Goal: Contribute content: Contribute content

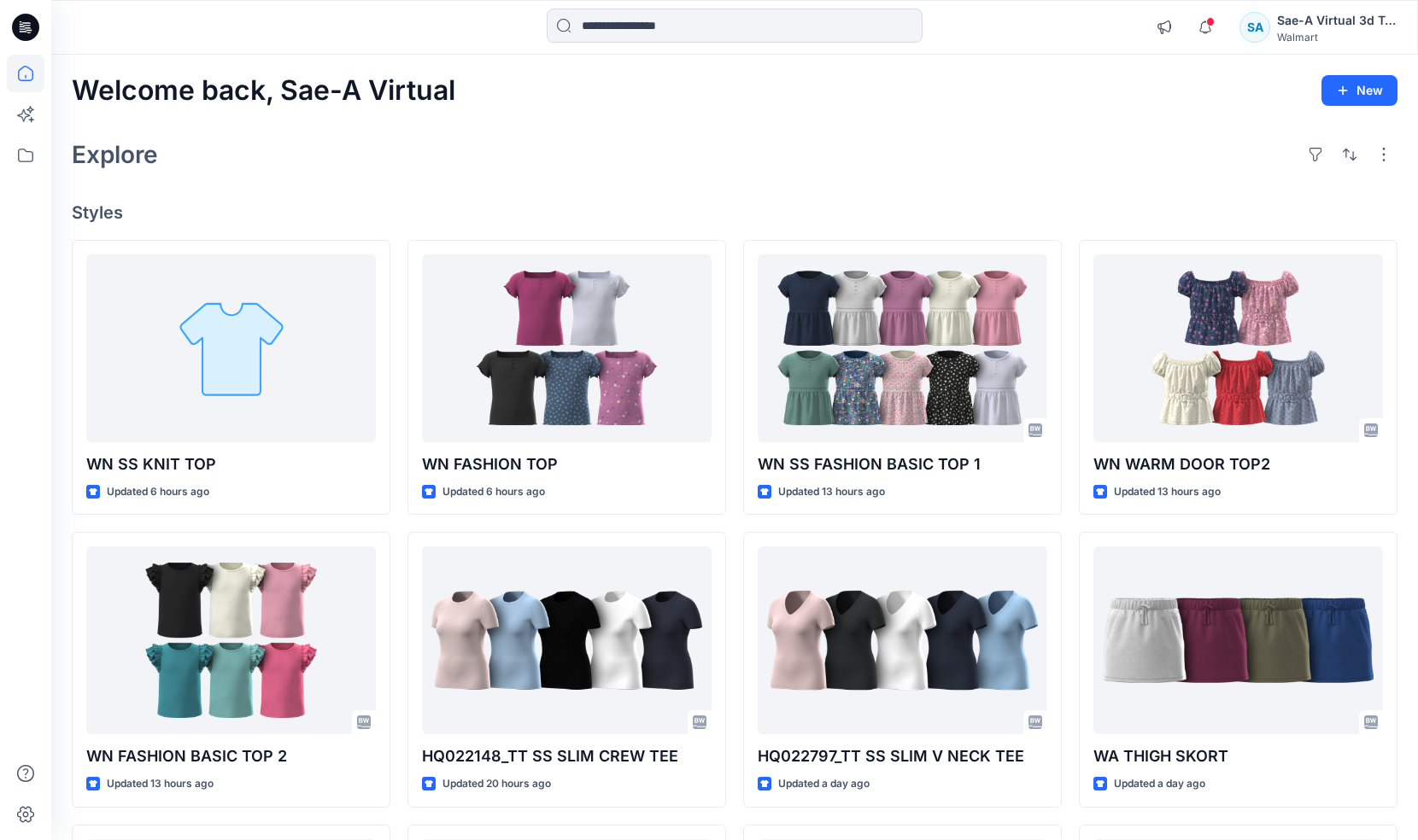
click at [327, 171] on div "Explore" at bounding box center [734, 154] width 1326 height 41
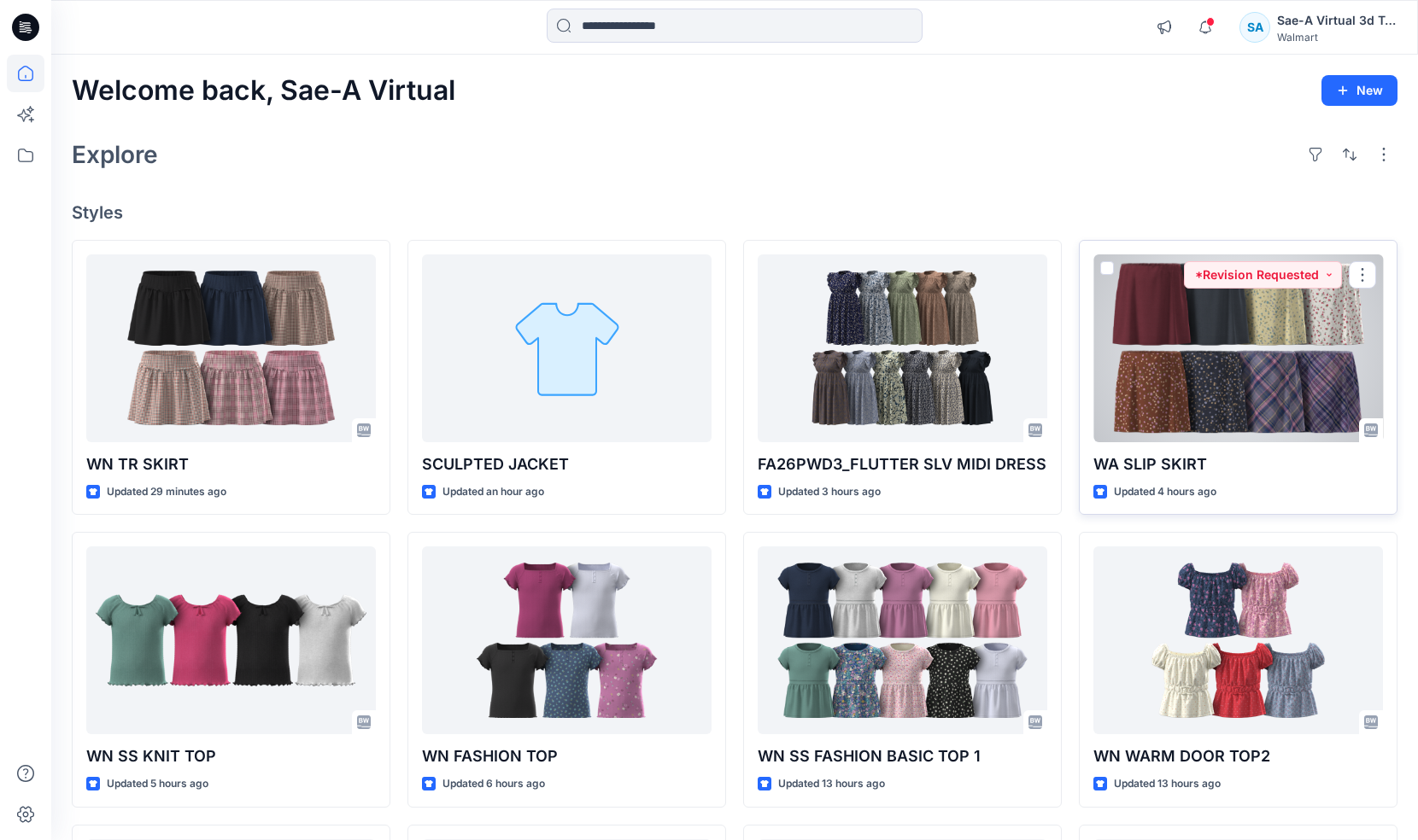
click at [1258, 385] on div at bounding box center [1238, 348] width 290 height 188
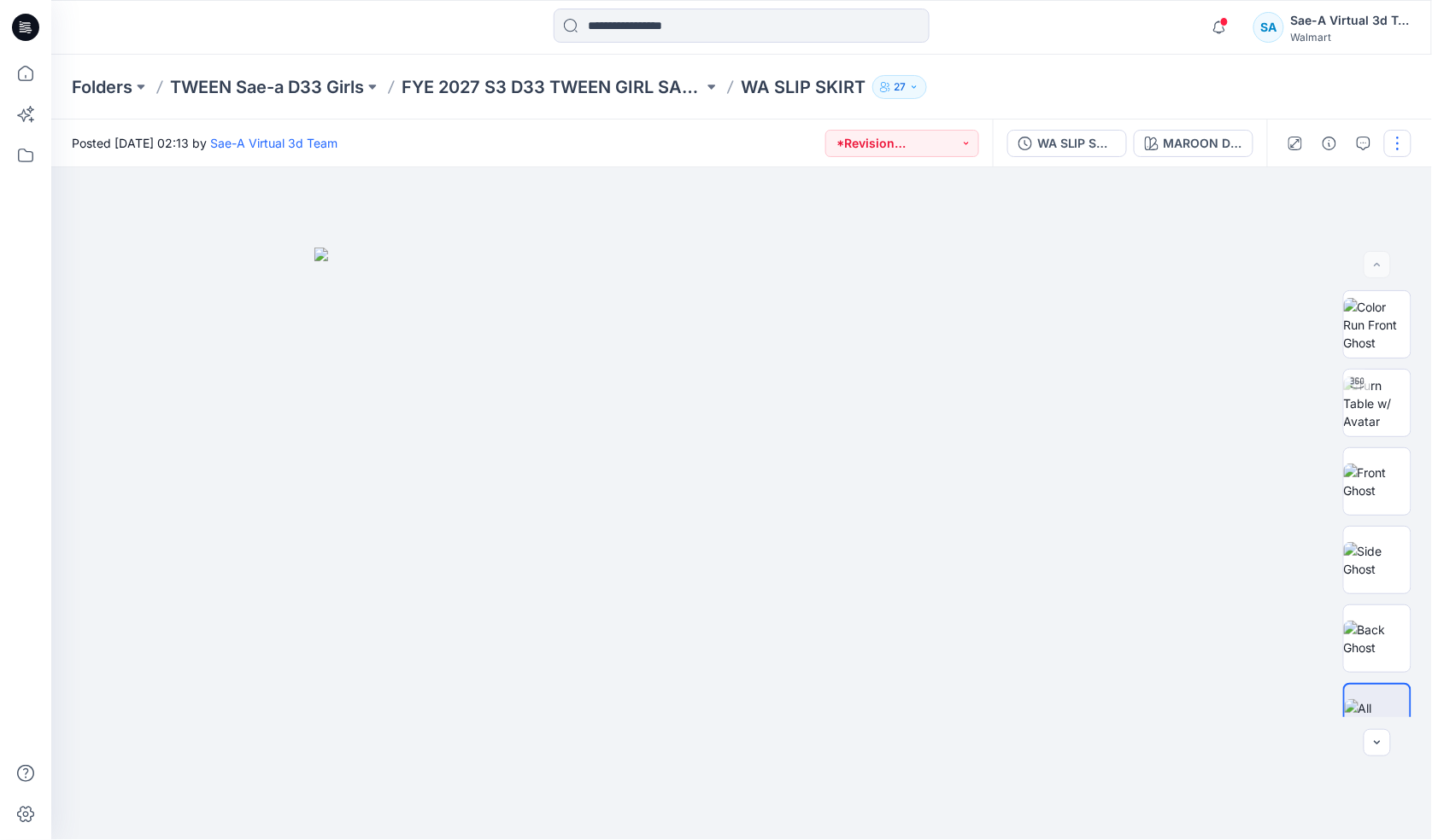
click at [1407, 143] on button "button" at bounding box center [1398, 143] width 28 height 28
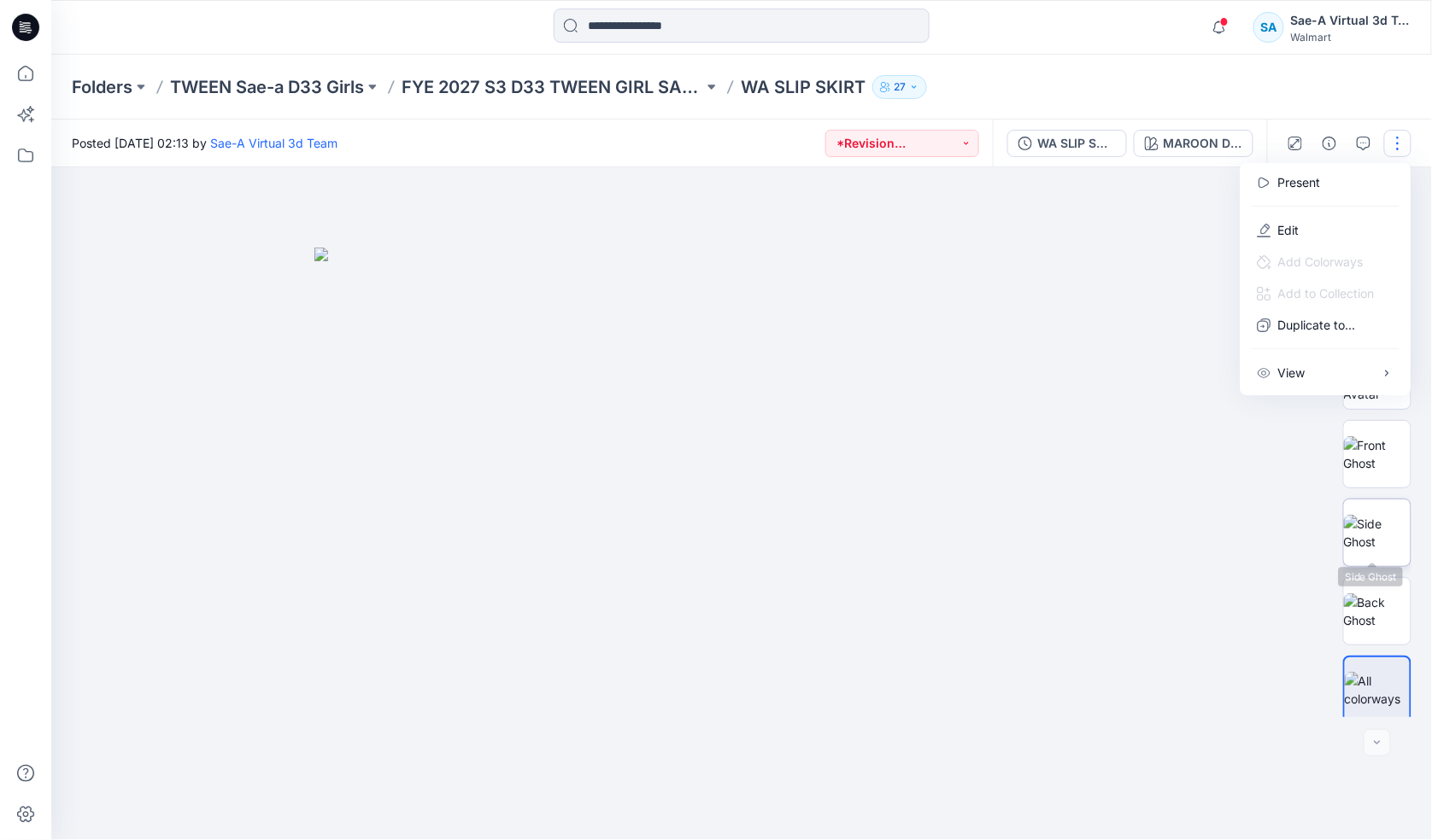
scroll to position [34, 0]
click at [1279, 228] on p "Edit" at bounding box center [1289, 230] width 22 height 18
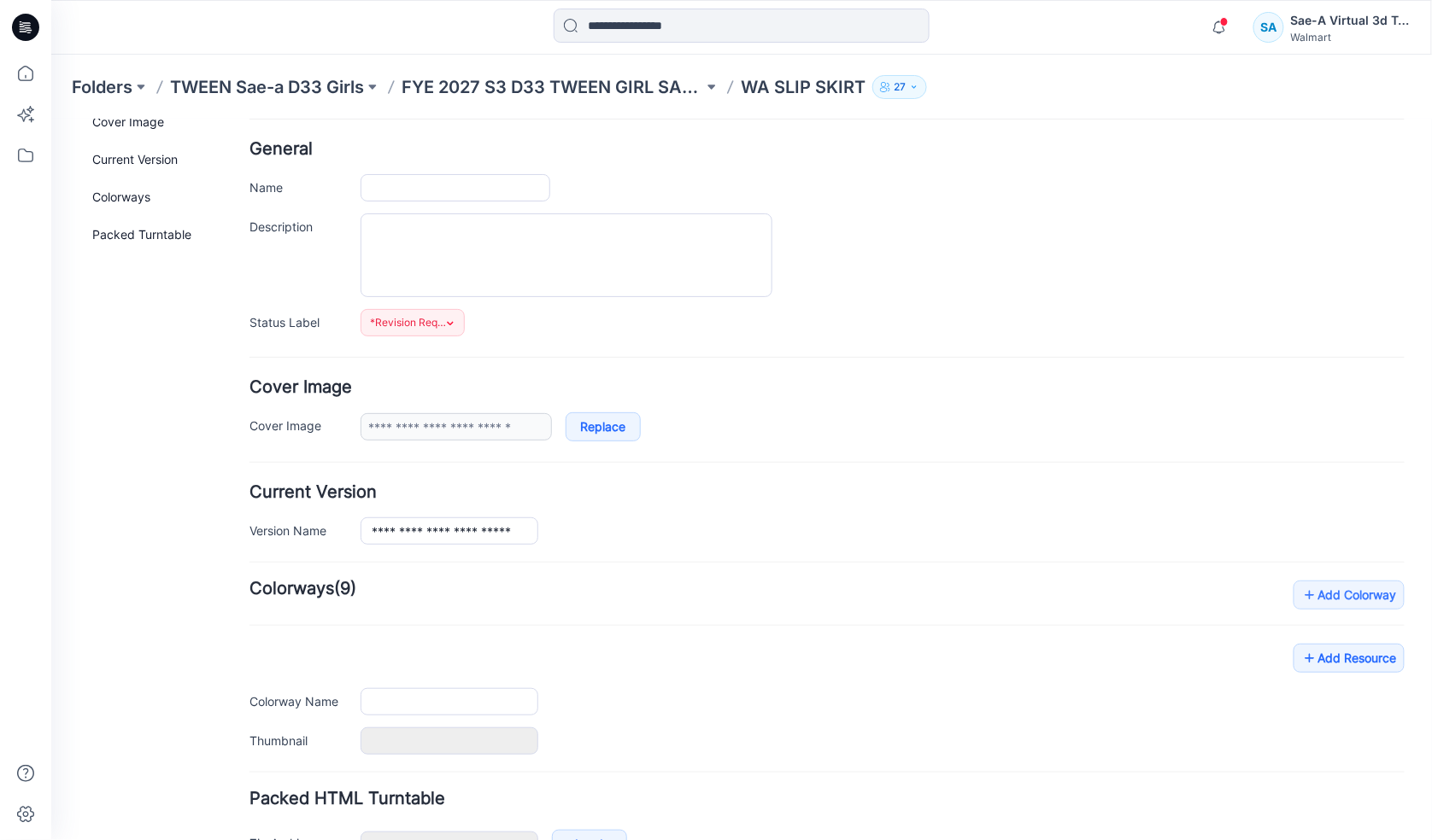
type input "**********"
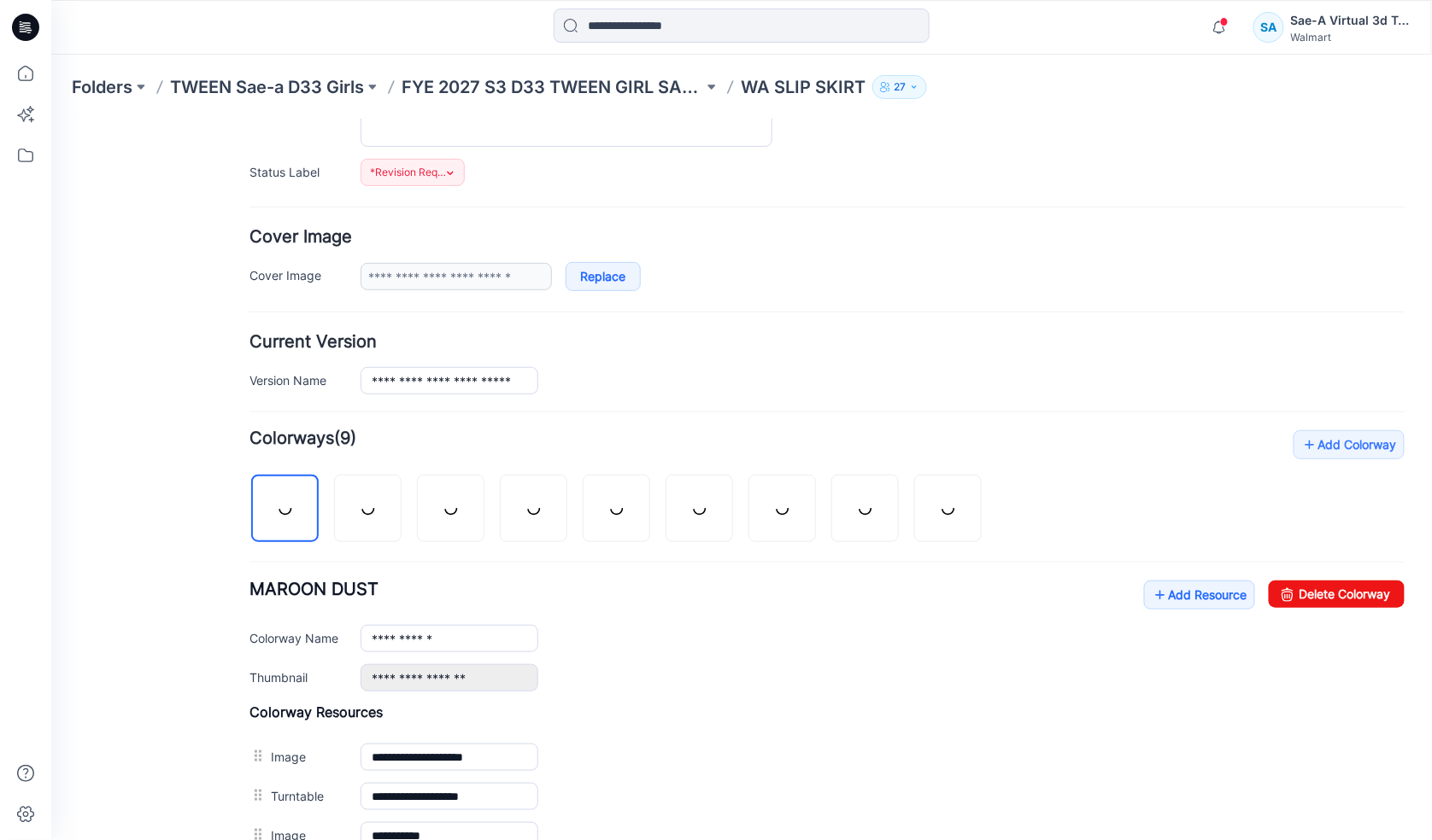
scroll to position [278, 0]
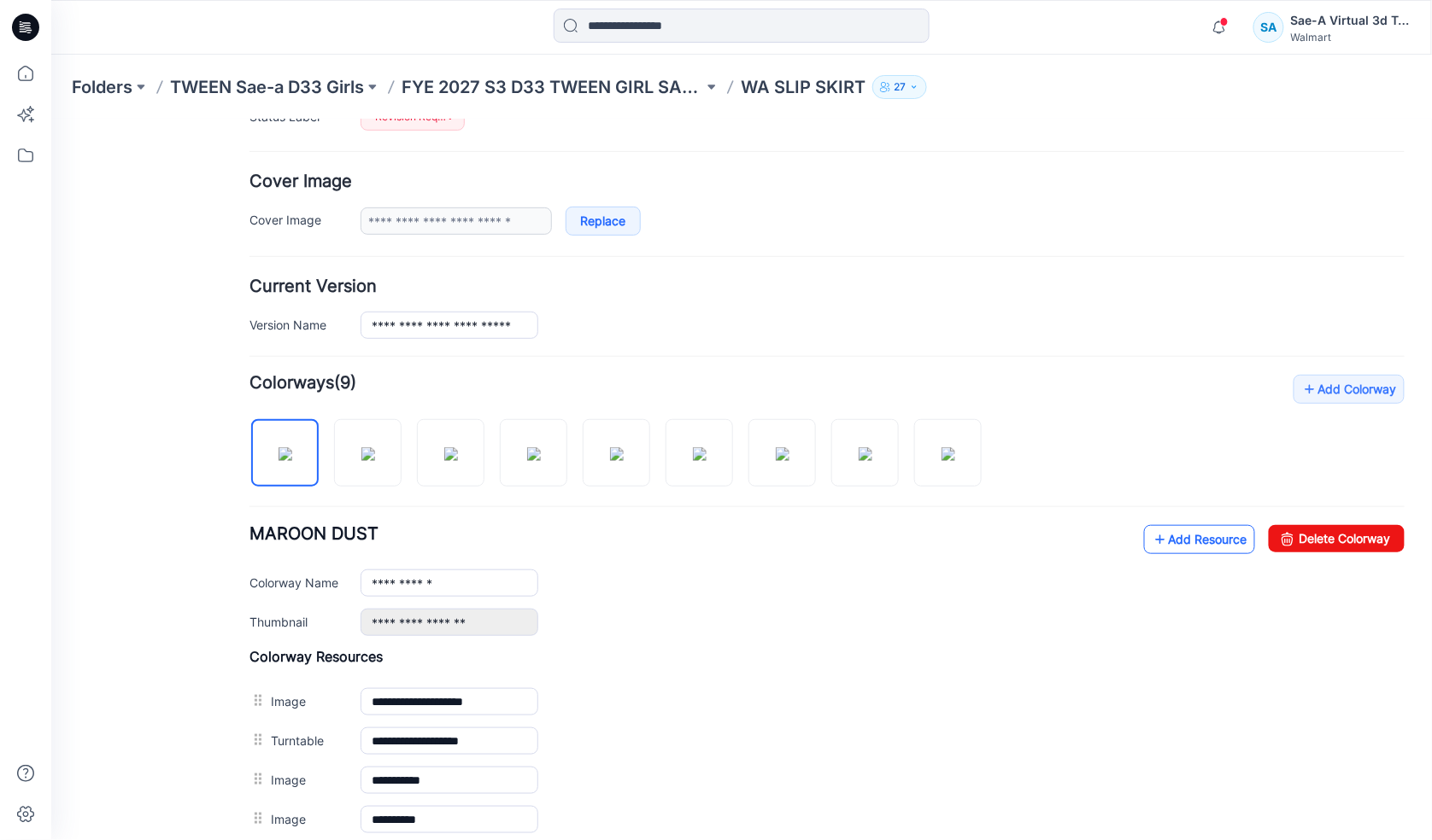
click at [1201, 541] on link "Add Resource" at bounding box center [1198, 539] width 111 height 29
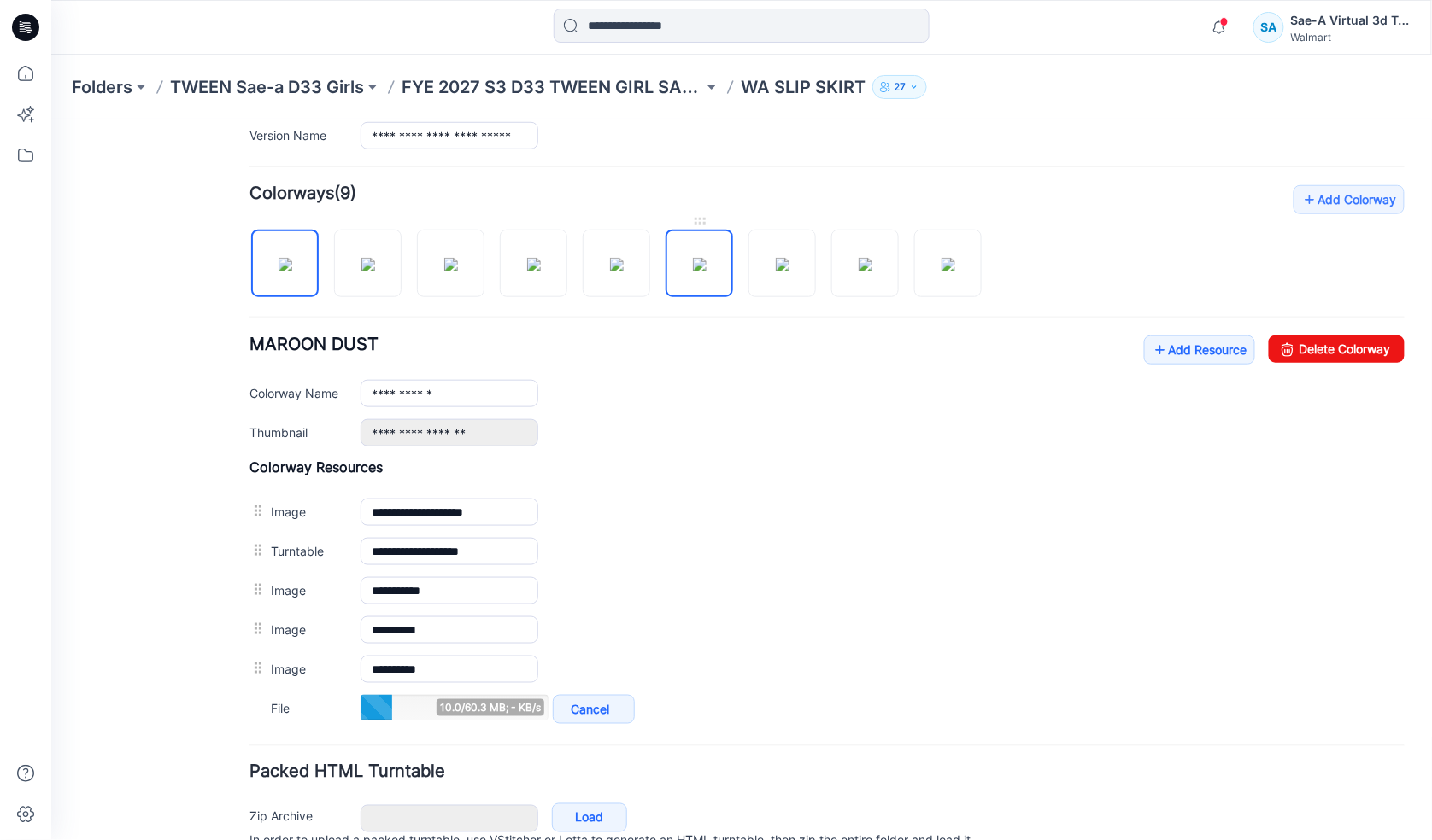
drag, startPoint x: 710, startPoint y: 278, endPoint x: 697, endPoint y: 286, distance: 15.3
click at [706, 271] on img at bounding box center [699, 264] width 14 height 14
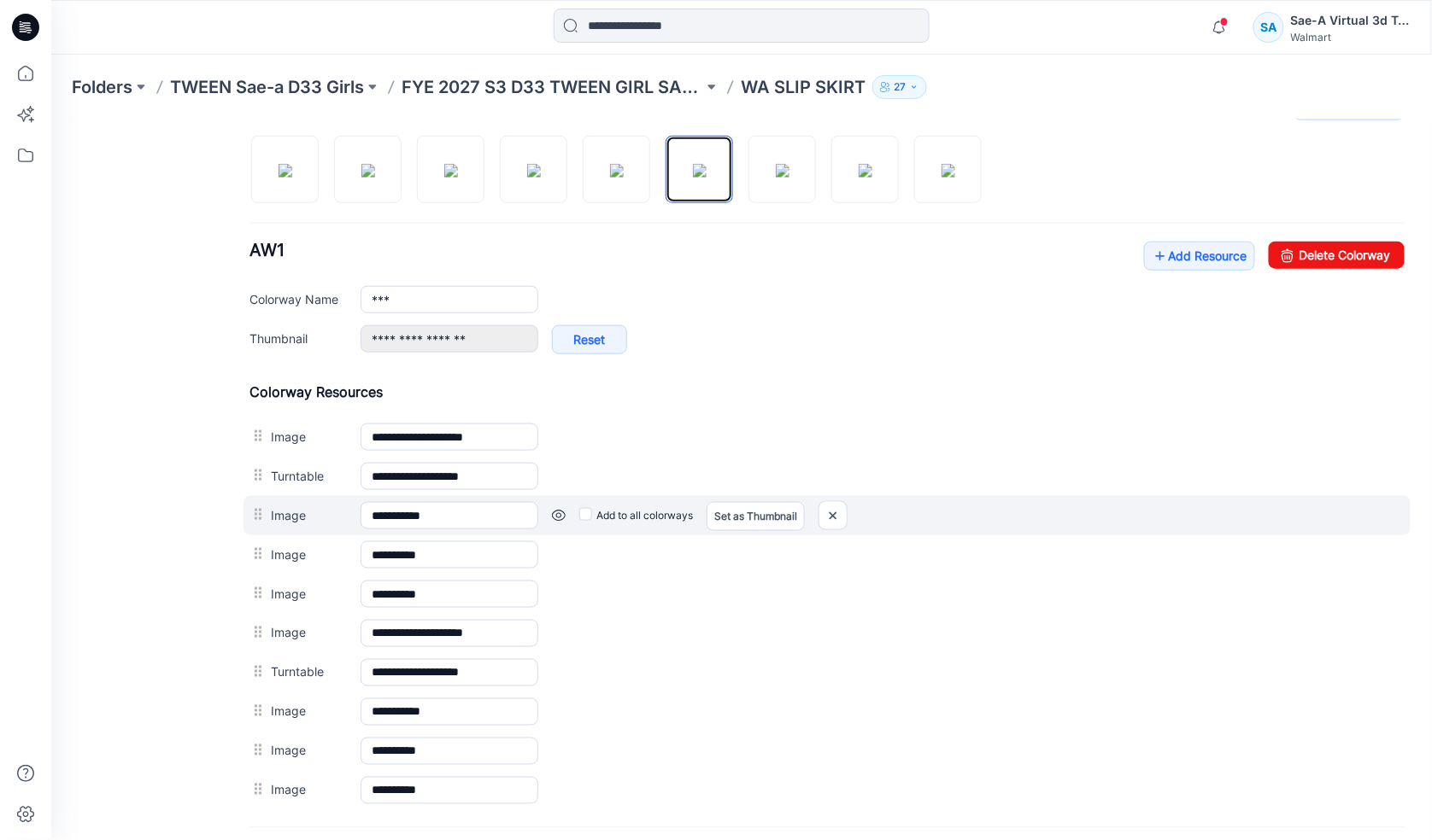
scroll to position [731, 0]
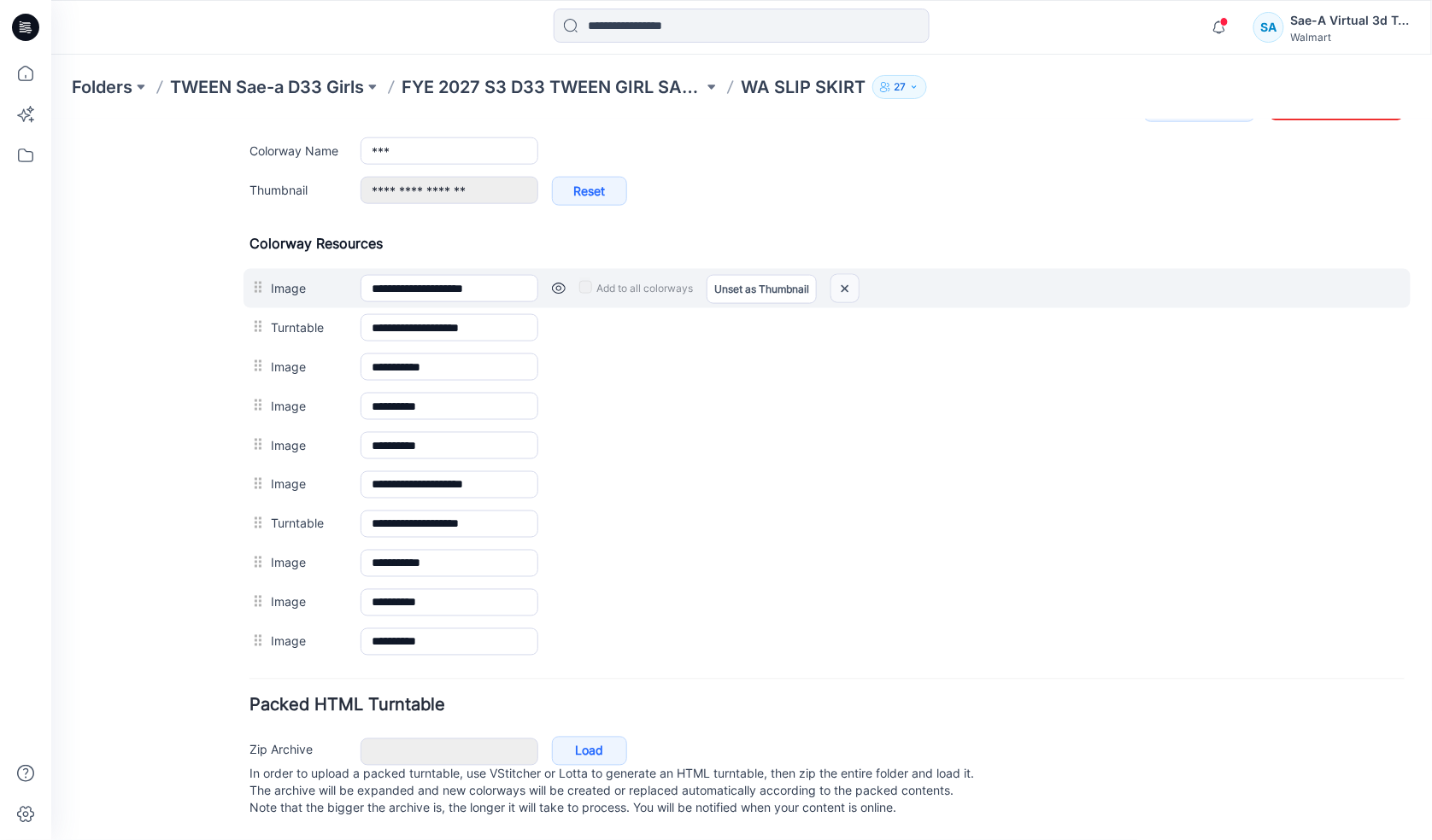
click at [842, 274] on img at bounding box center [844, 288] width 28 height 28
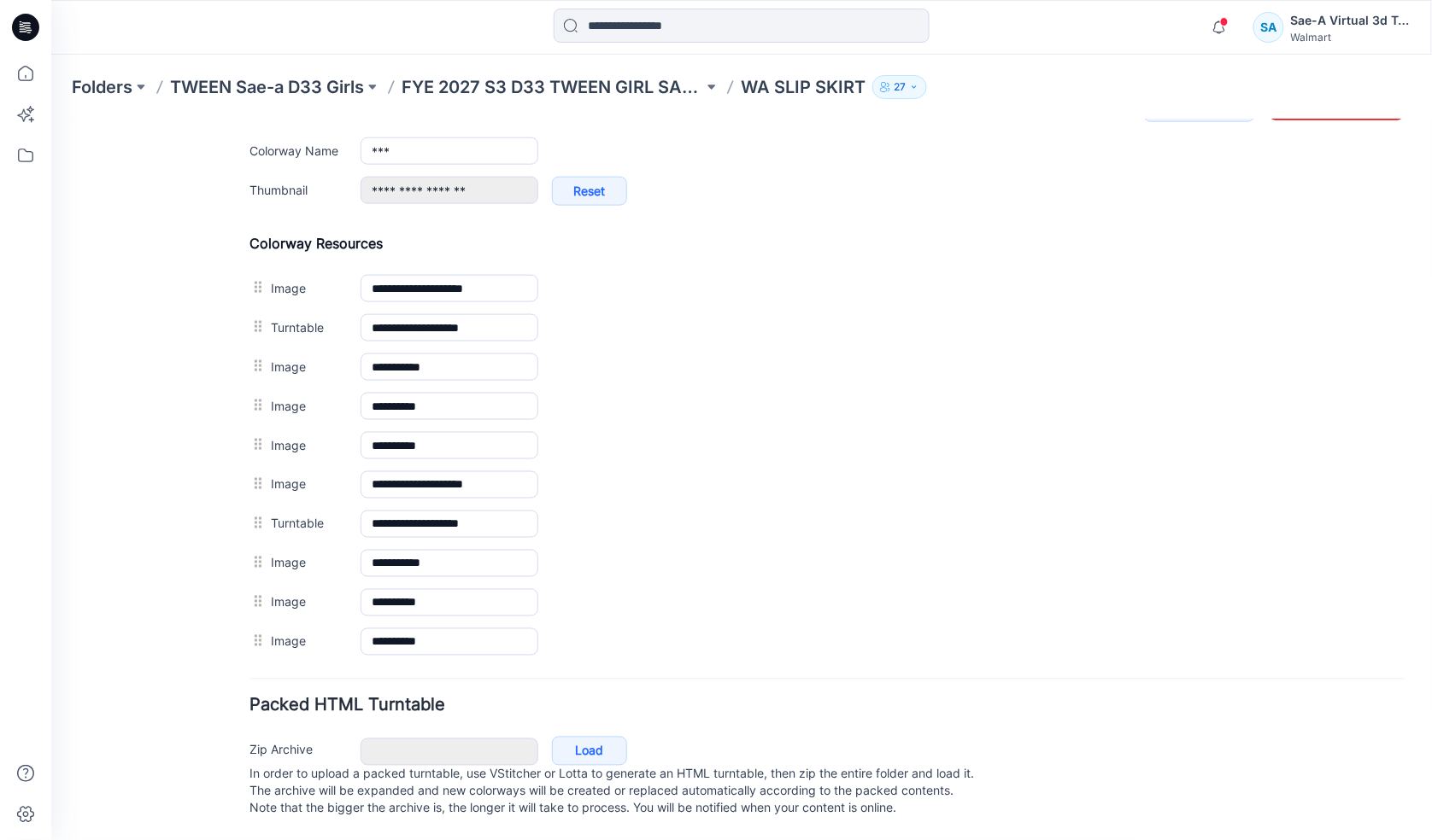
scroll to position [673, 0]
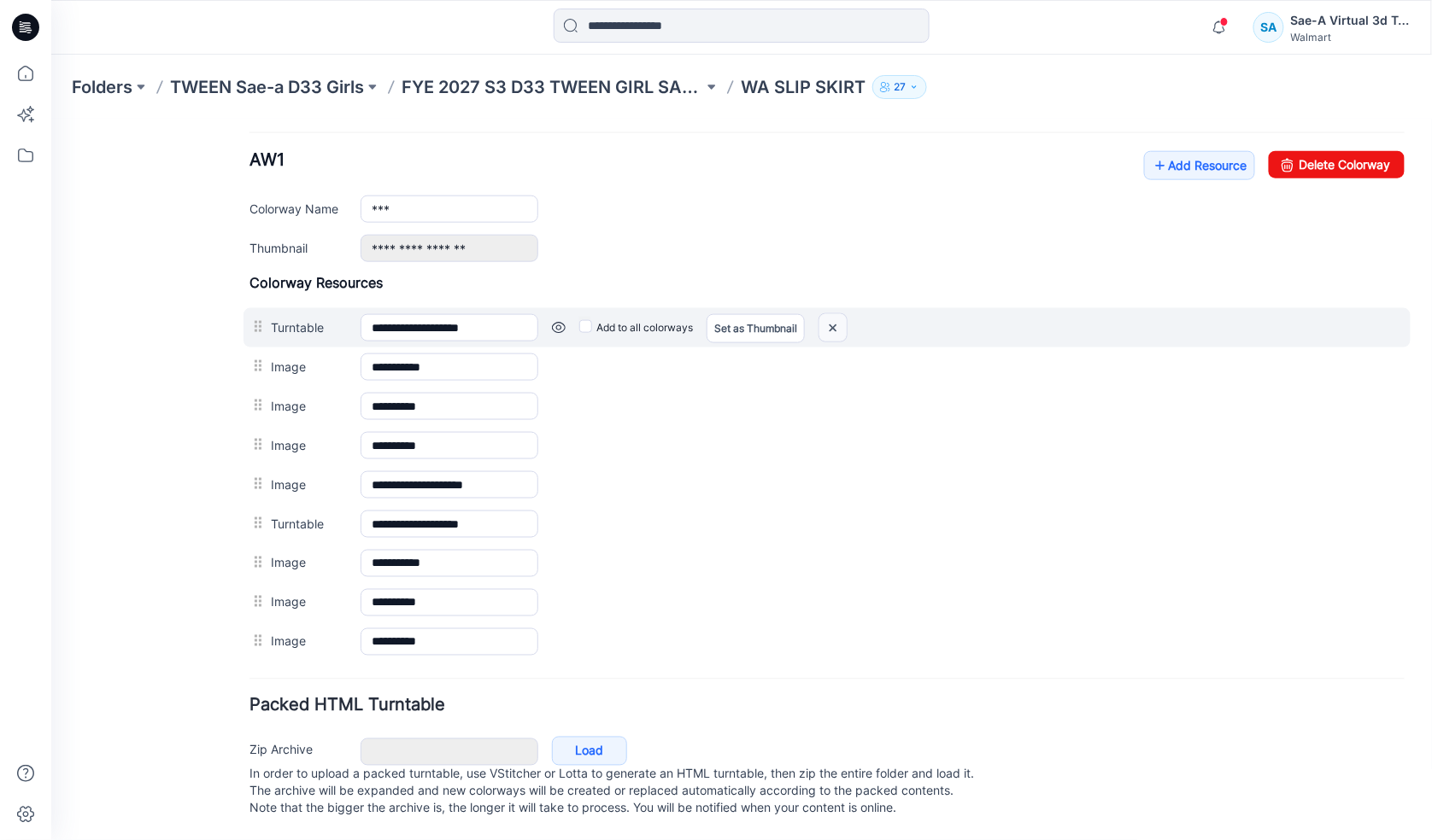
click at [829, 313] on img at bounding box center [832, 327] width 28 height 28
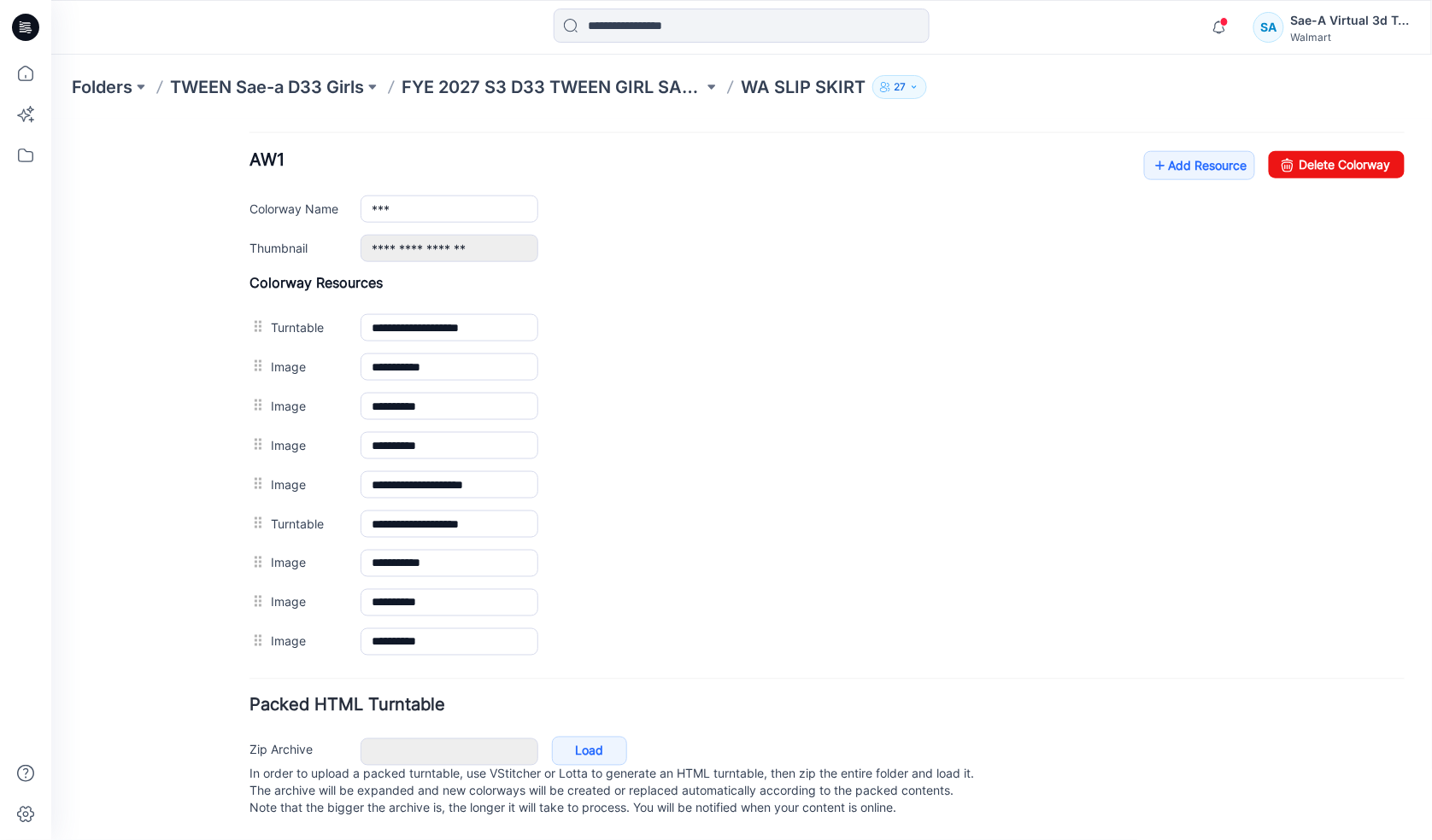
scroll to position [634, 0]
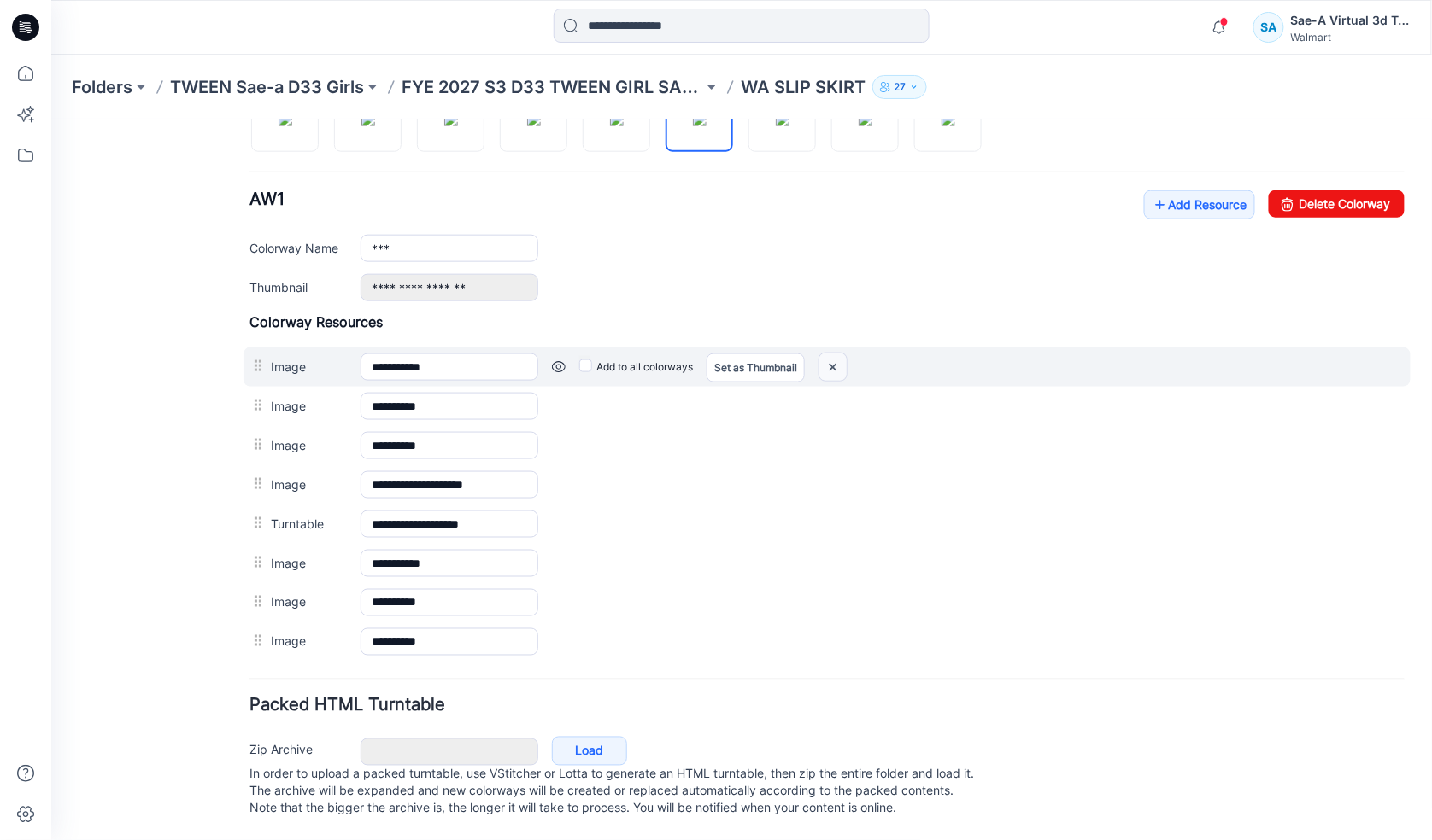
click at [836, 353] on img at bounding box center [832, 366] width 28 height 28
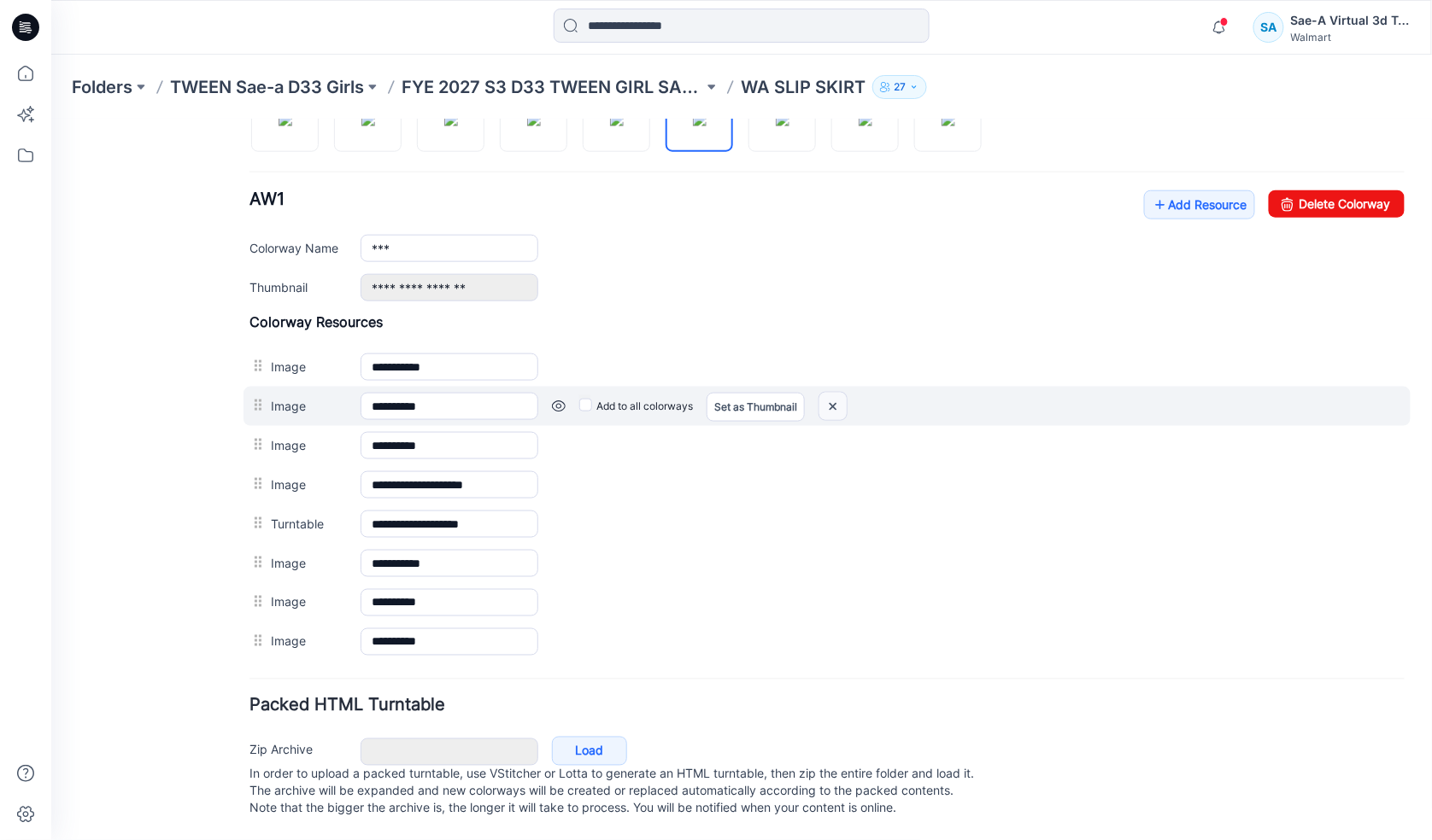
scroll to position [594, 0]
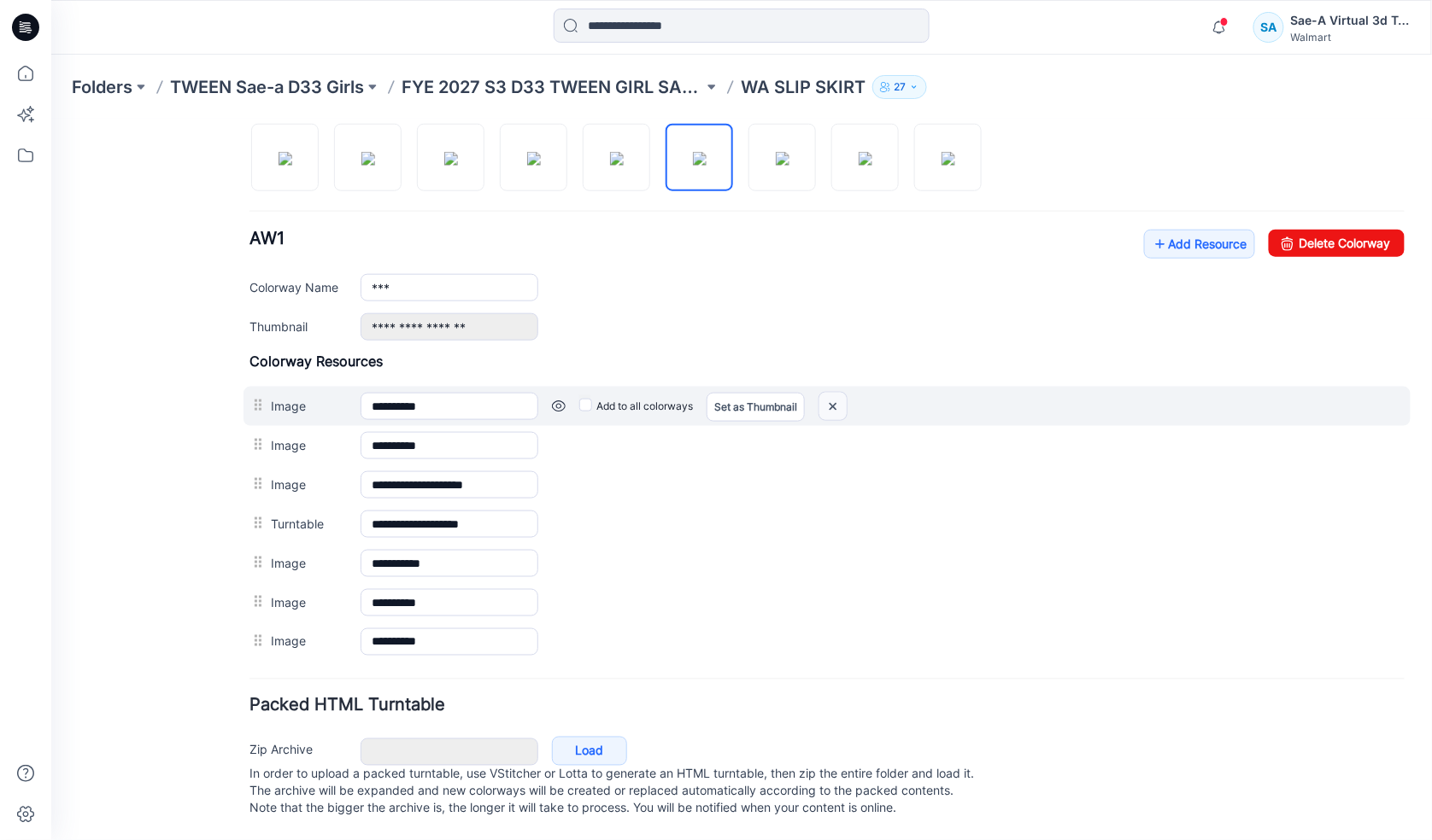
click at [833, 392] on img at bounding box center [832, 406] width 28 height 28
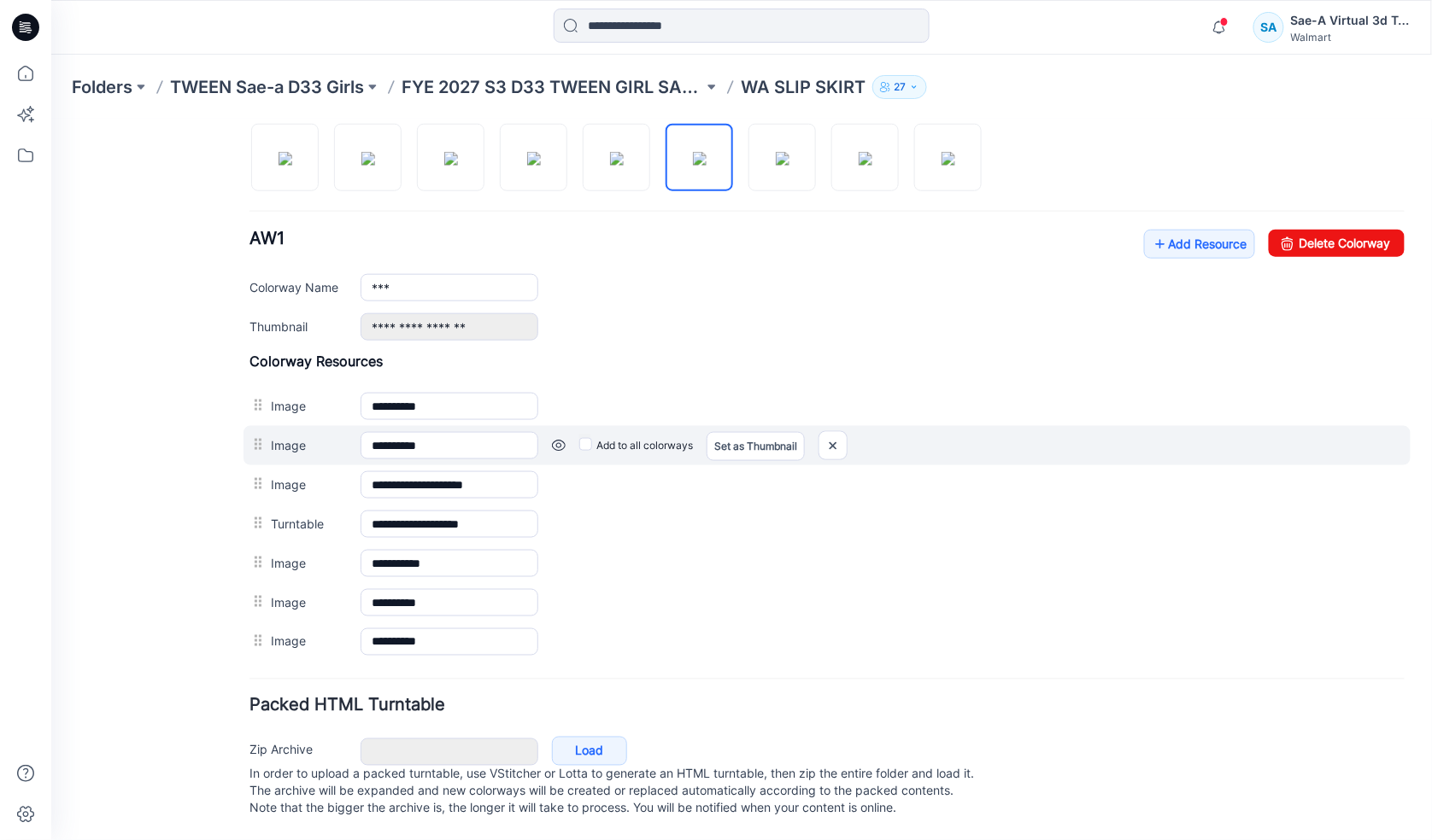
scroll to position [555, 0]
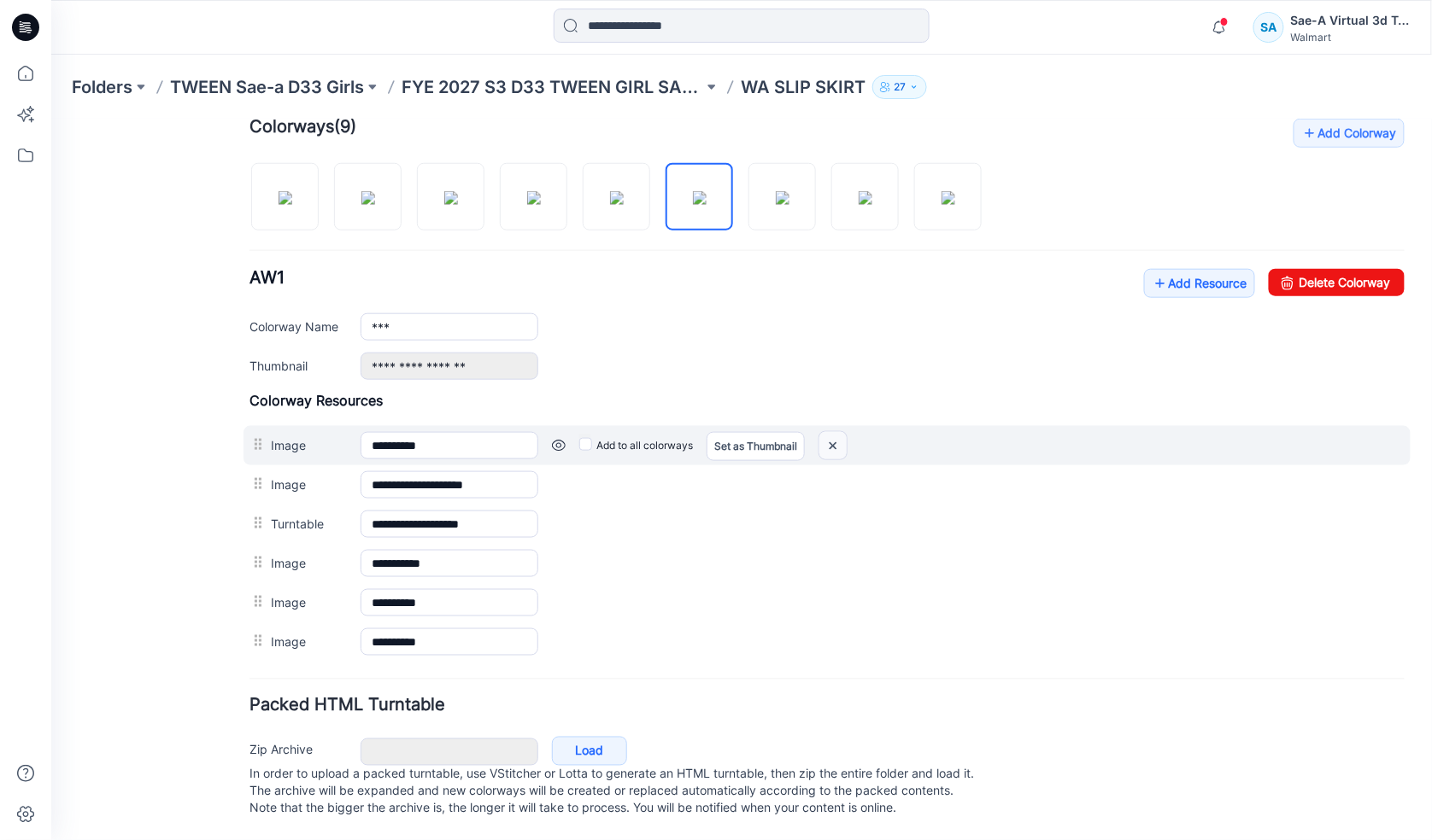
click at [833, 431] on img at bounding box center [832, 445] width 28 height 28
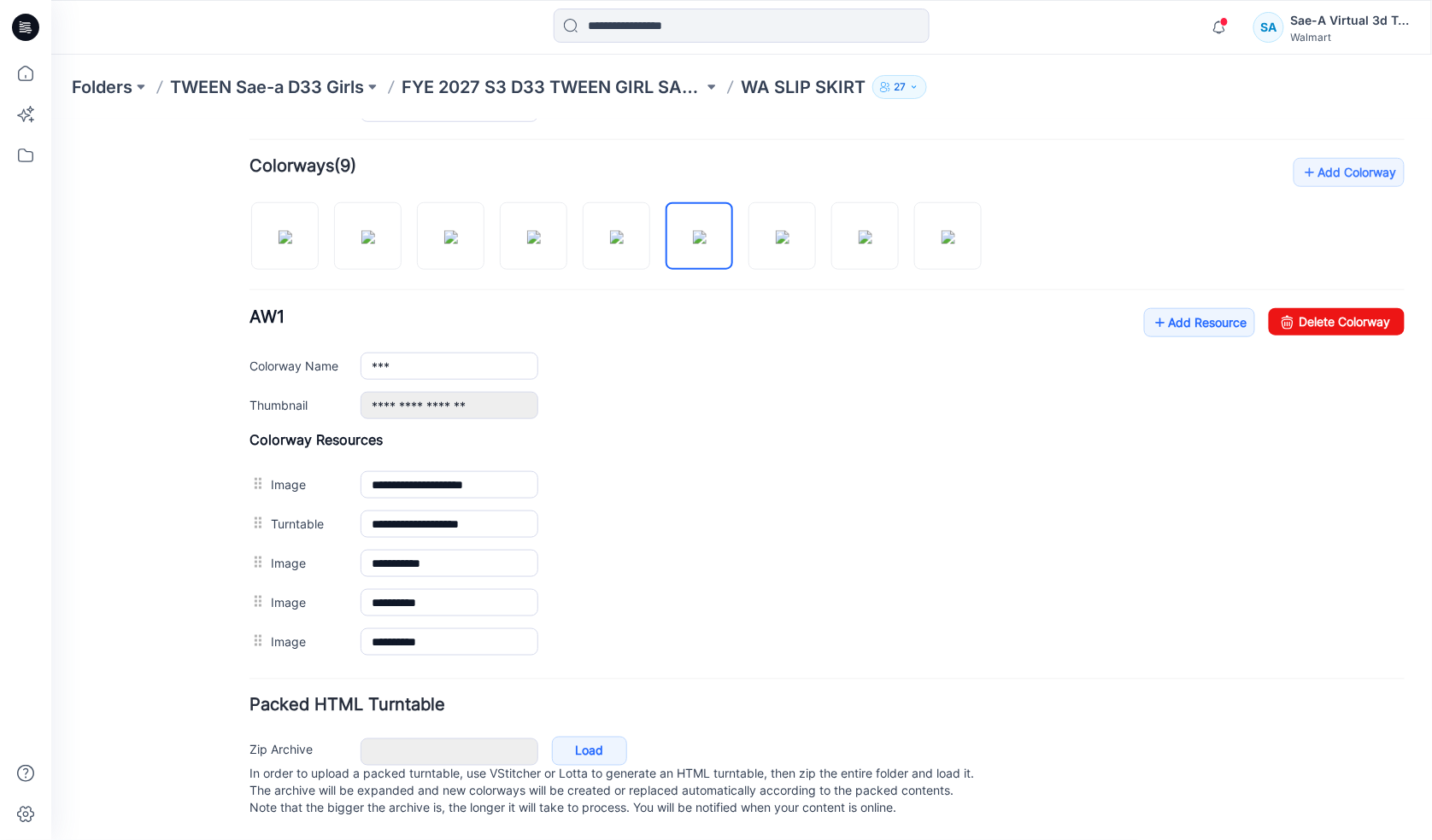
scroll to position [516, 0]
click at [616, 230] on img at bounding box center [616, 237] width 14 height 14
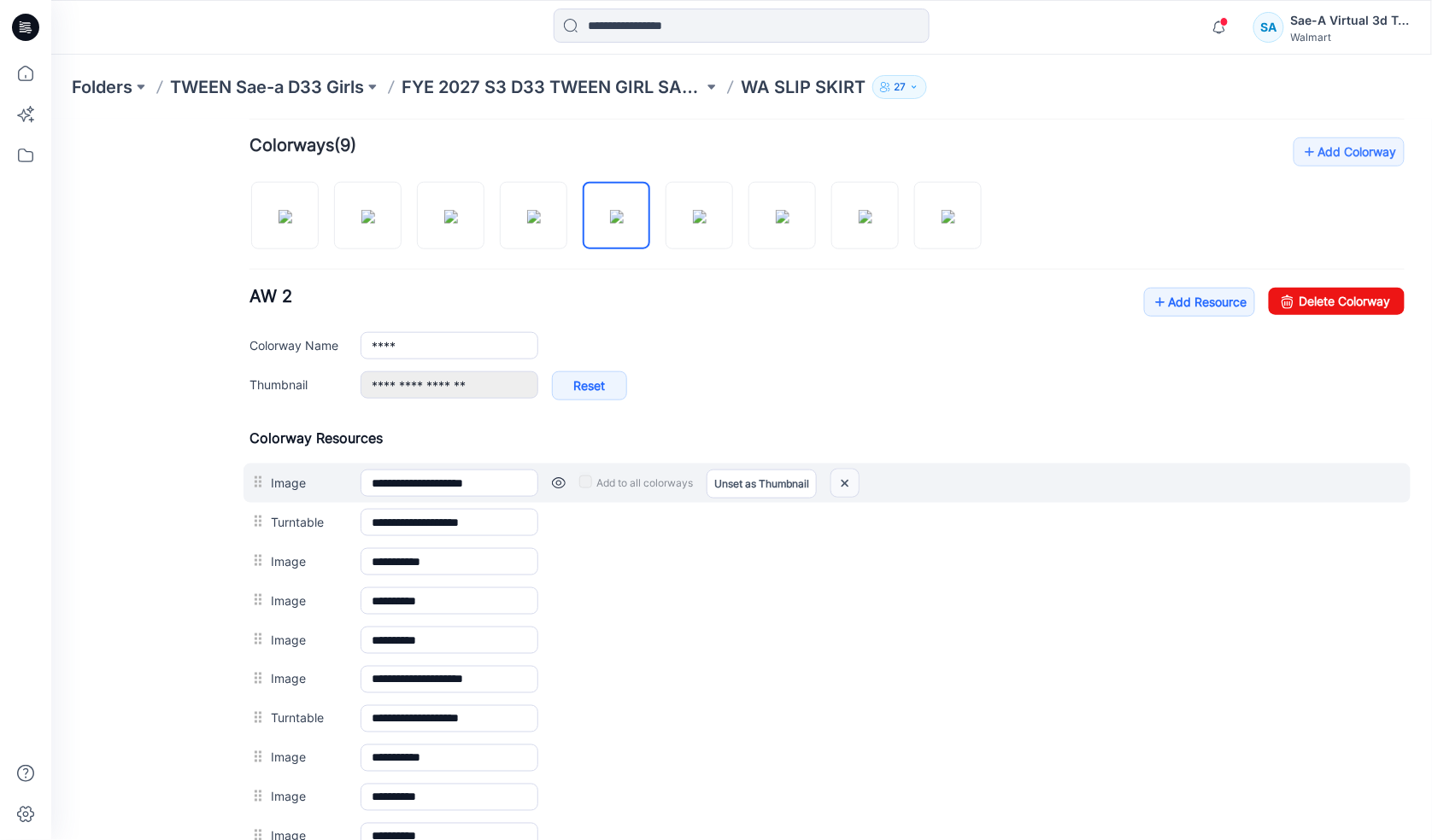
click at [854, 481] on img at bounding box center [844, 482] width 28 height 28
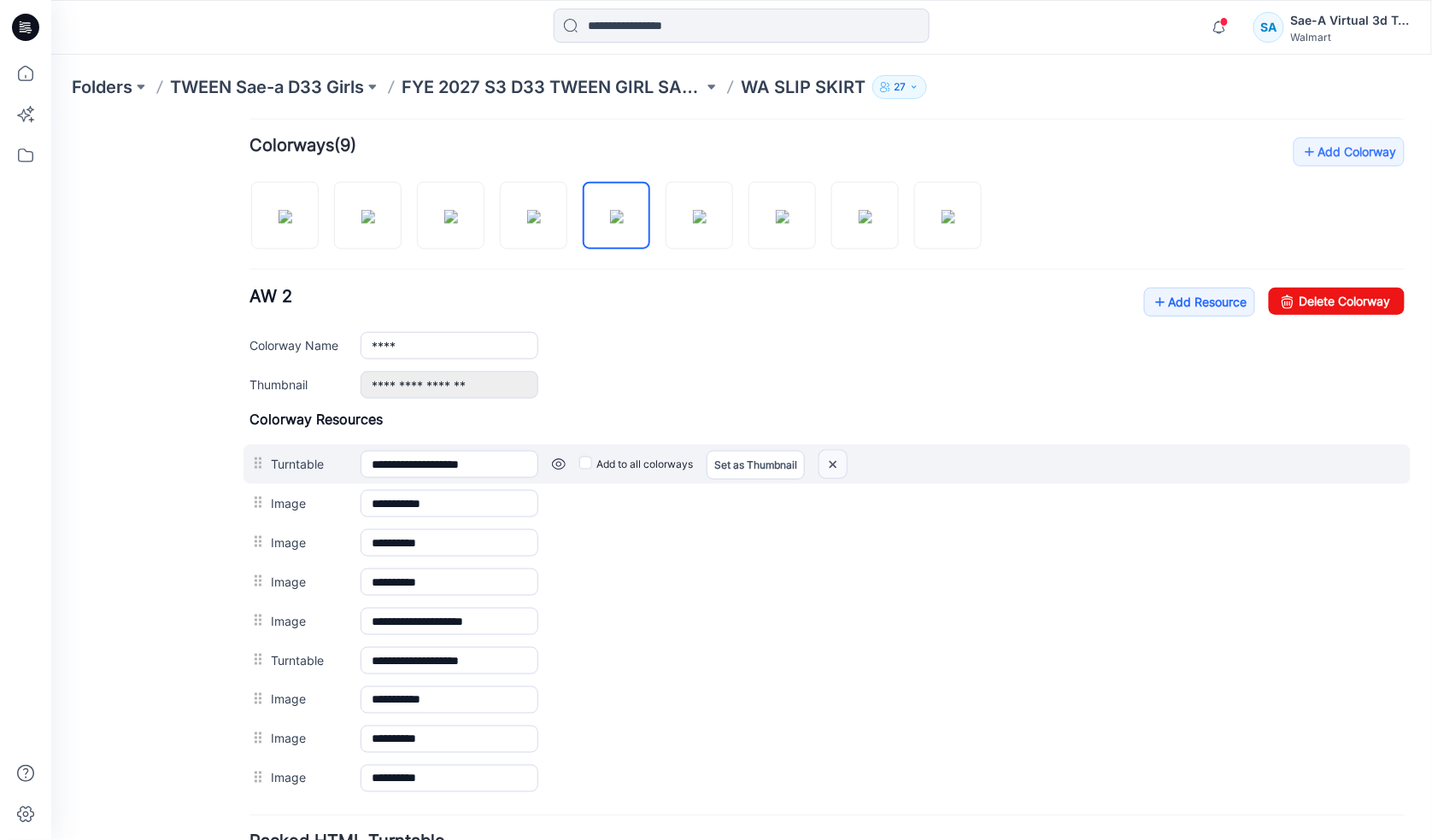
click at [842, 469] on img at bounding box center [832, 464] width 28 height 28
click at [833, 467] on img at bounding box center [832, 464] width 28 height 28
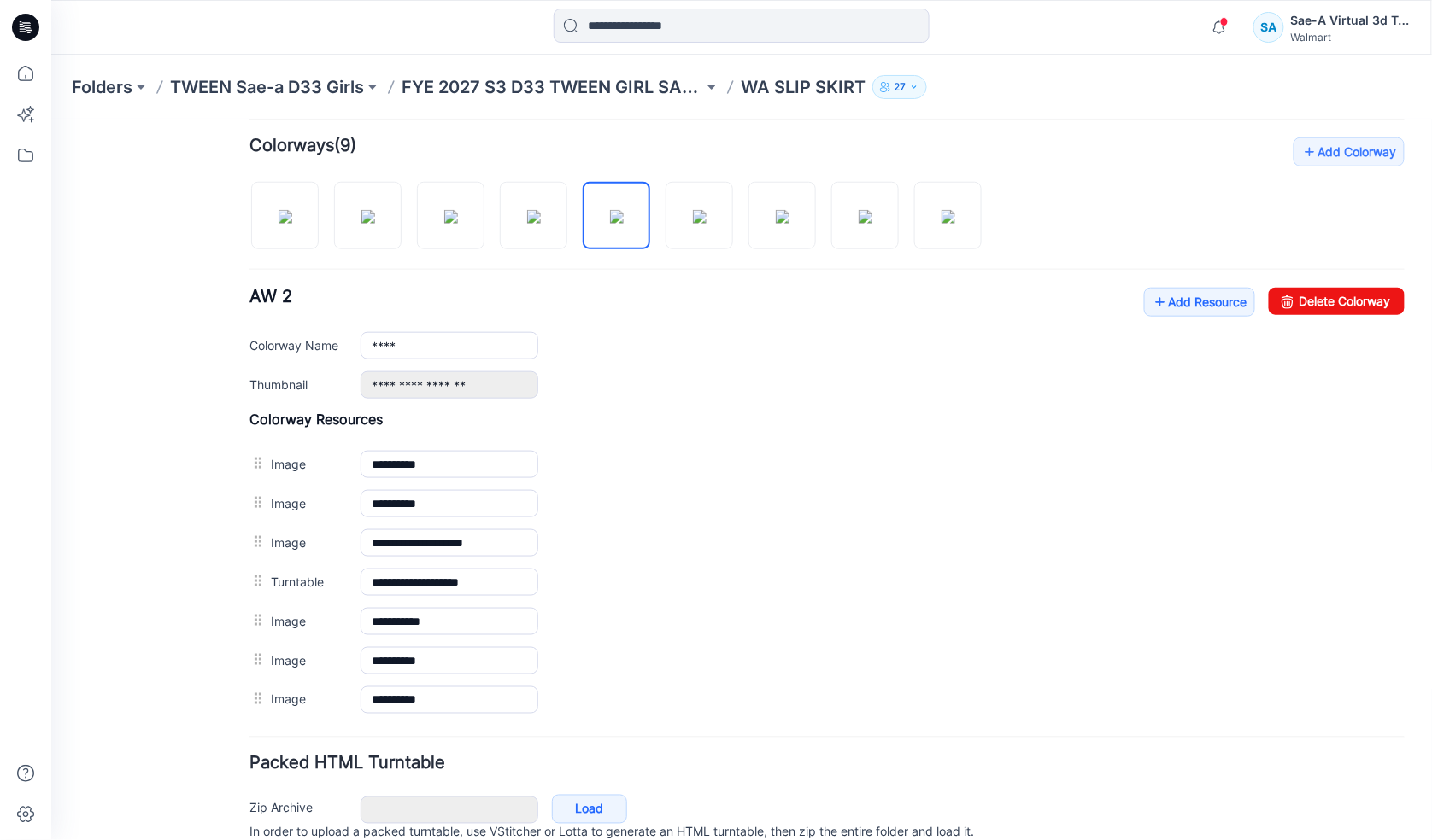
click at [50, 119] on img at bounding box center [50, 119] width 0 height 0
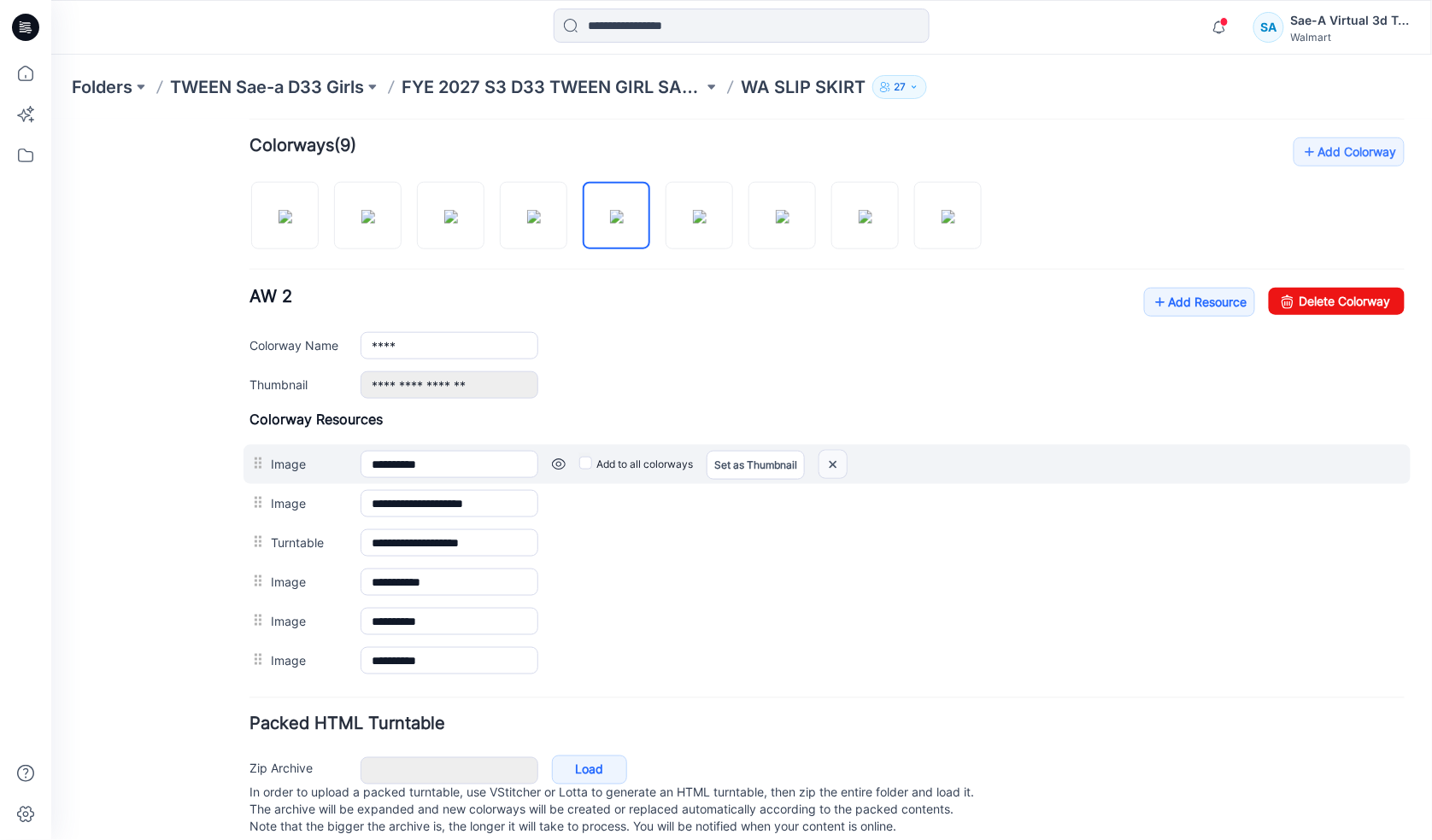
click at [836, 469] on img at bounding box center [832, 464] width 28 height 28
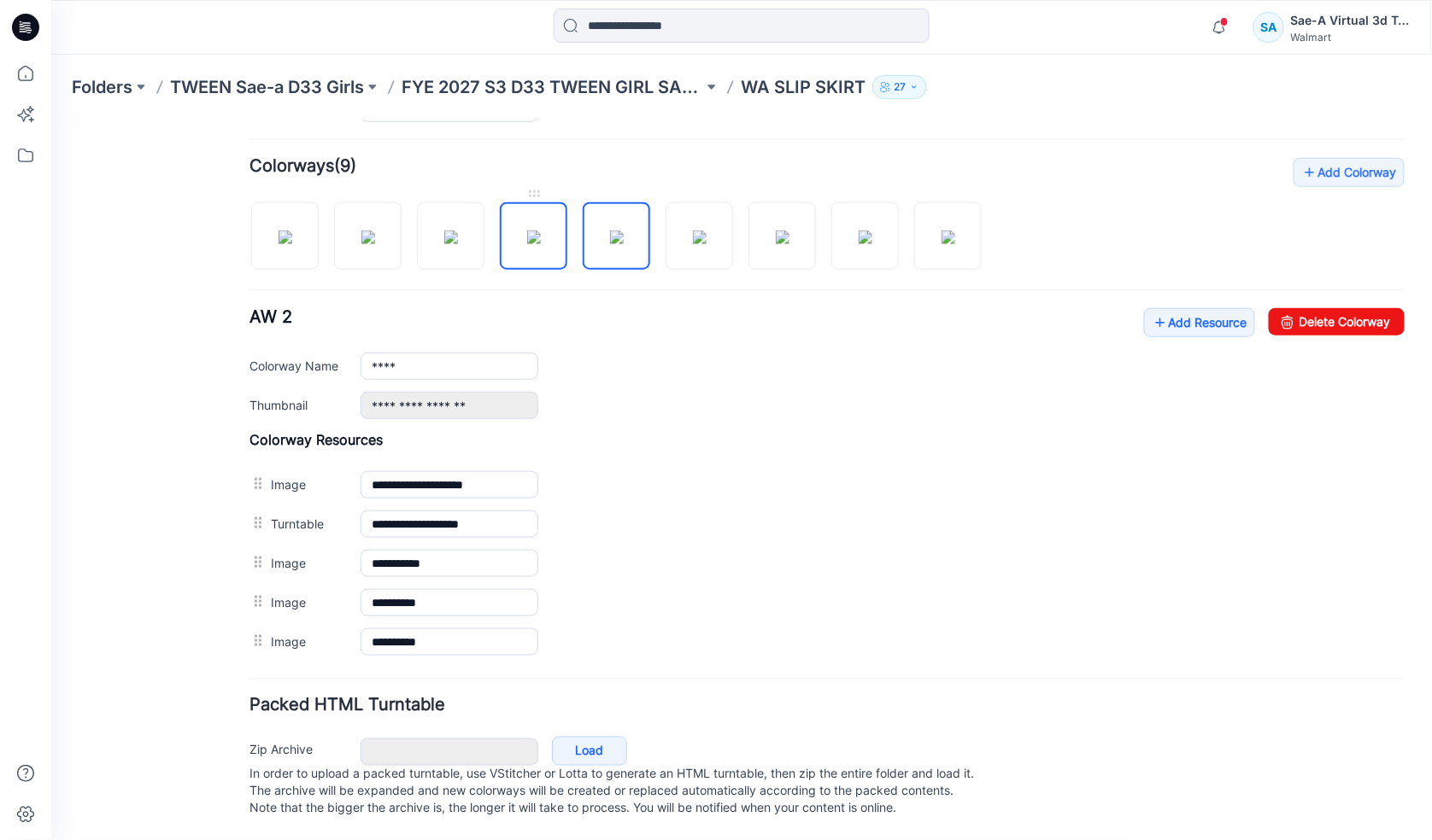
click at [540, 231] on img at bounding box center [533, 237] width 14 height 14
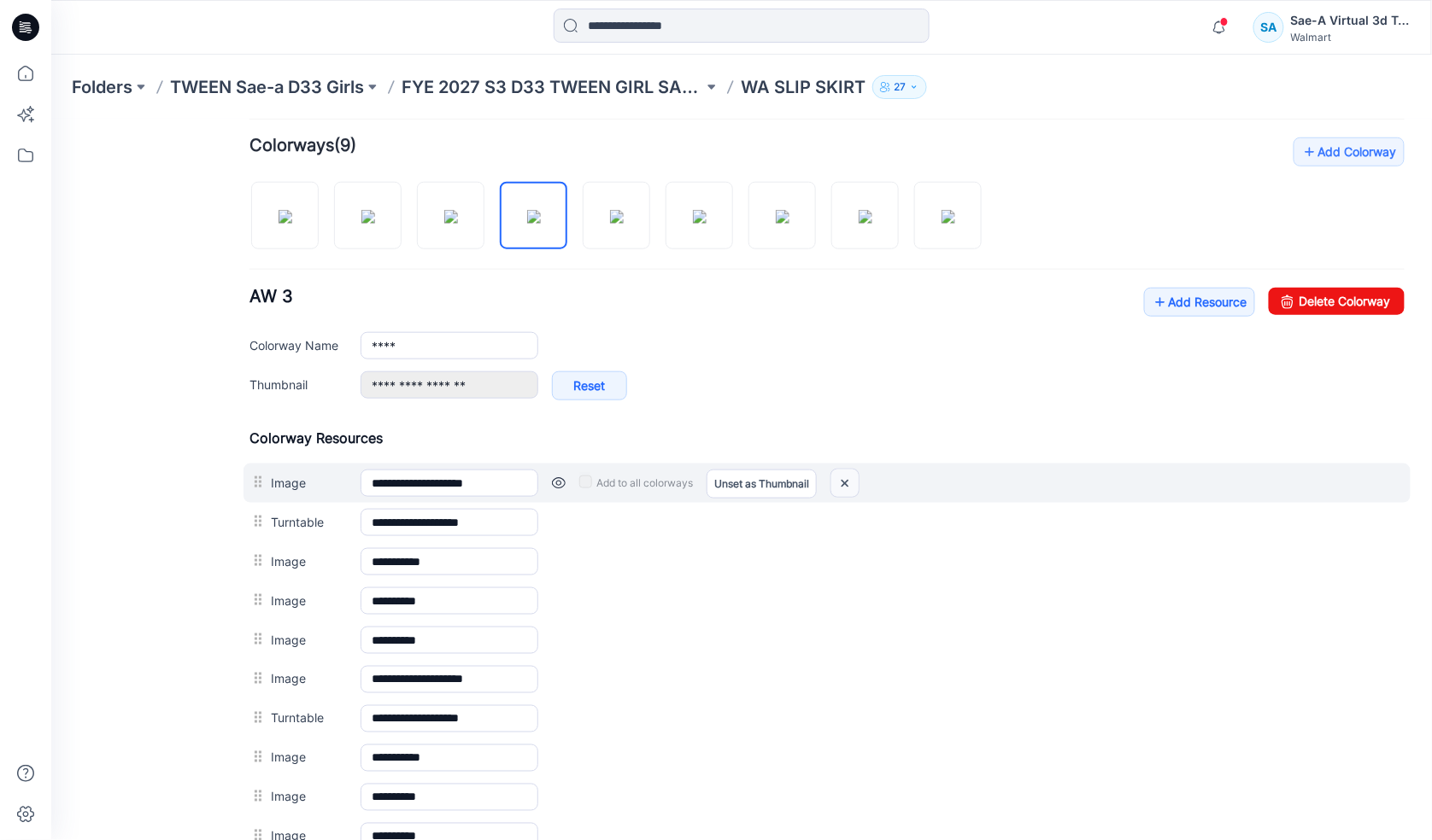
click at [851, 484] on img at bounding box center [844, 482] width 28 height 28
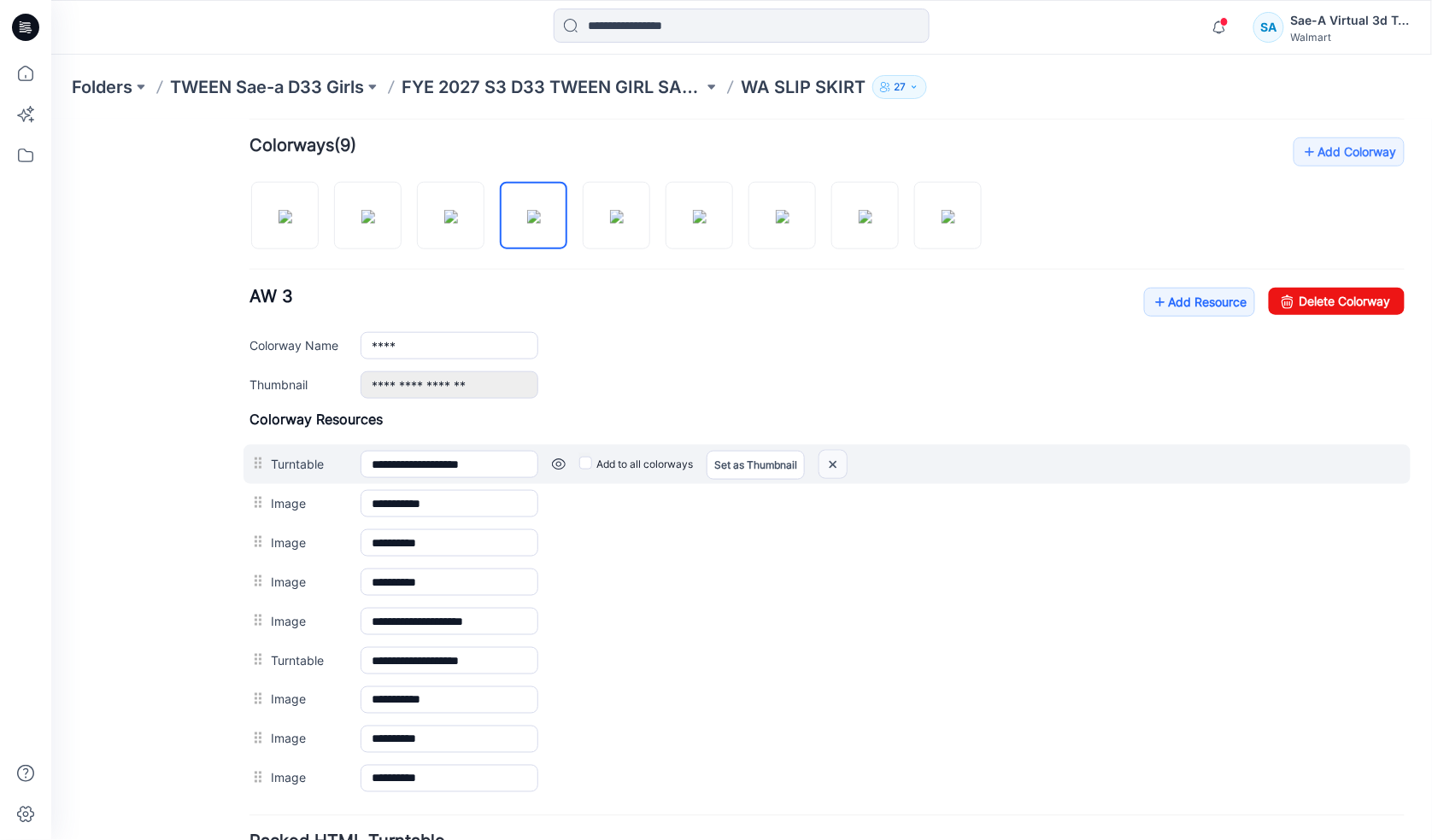
click at [832, 470] on img at bounding box center [832, 464] width 28 height 28
click at [833, 466] on img at bounding box center [832, 464] width 28 height 28
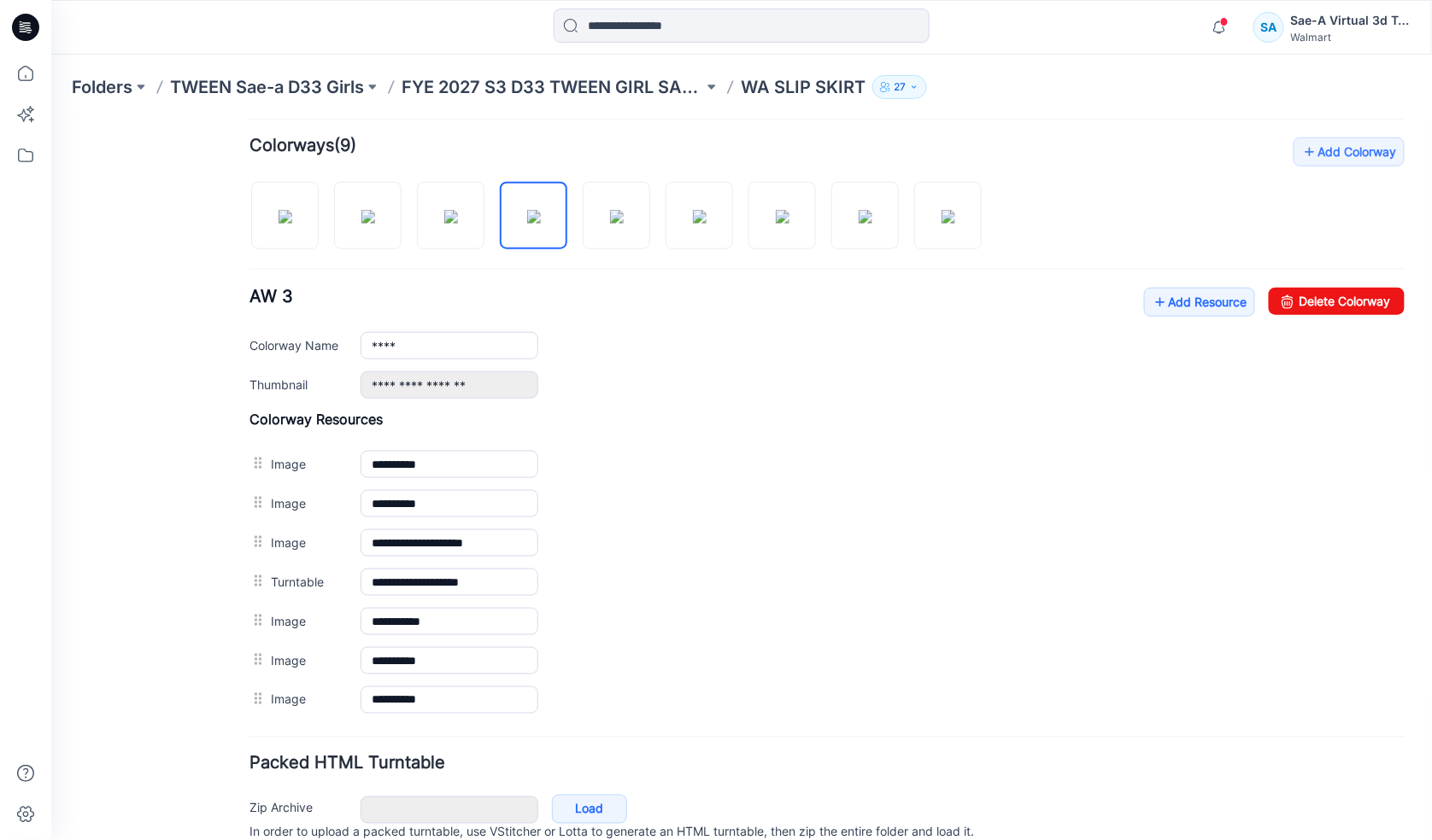
click at [50, 119] on img at bounding box center [50, 119] width 0 height 0
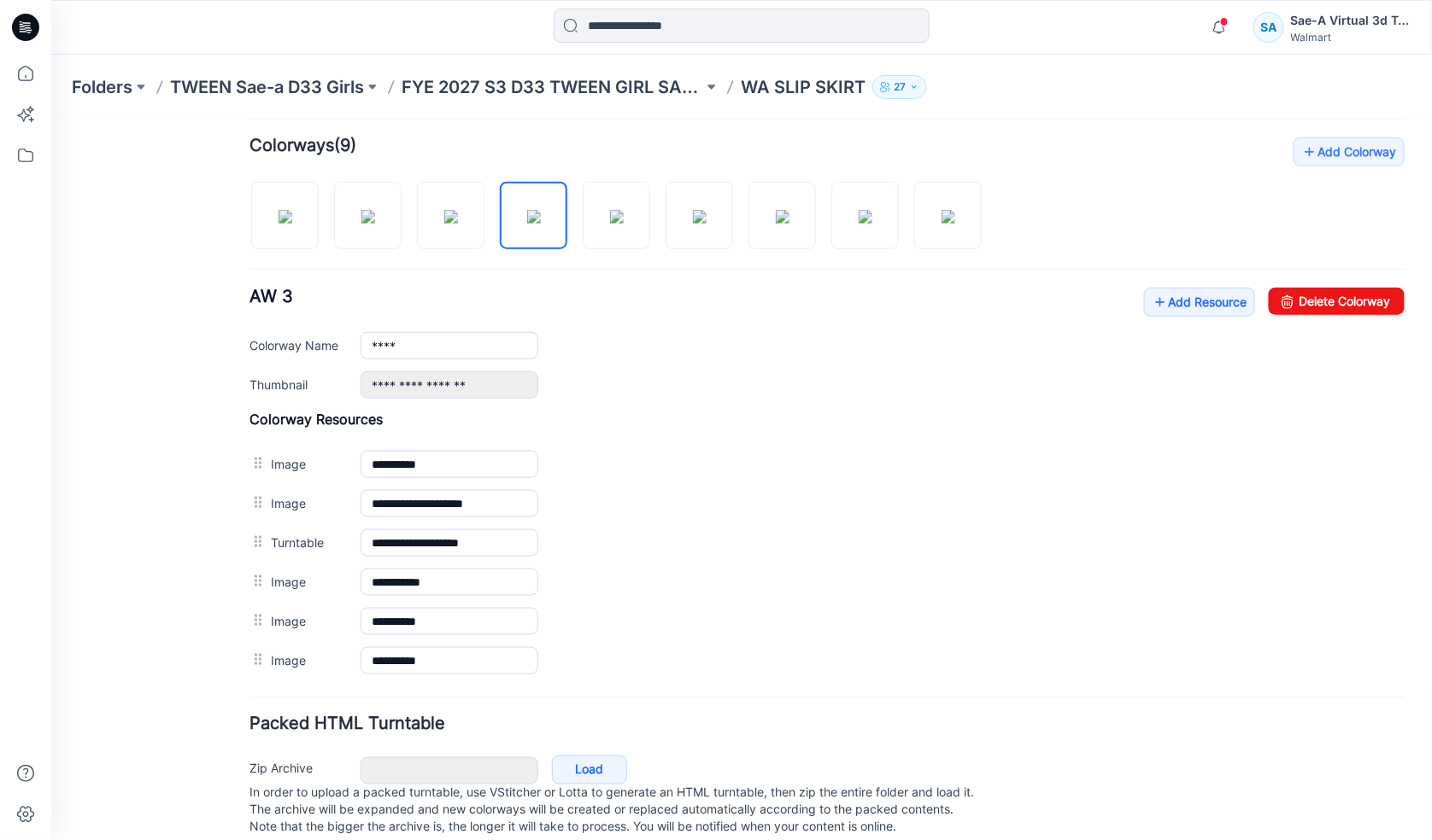
click at [50, 119] on img at bounding box center [50, 119] width 0 height 0
click at [457, 223] on img at bounding box center [450, 216] width 14 height 14
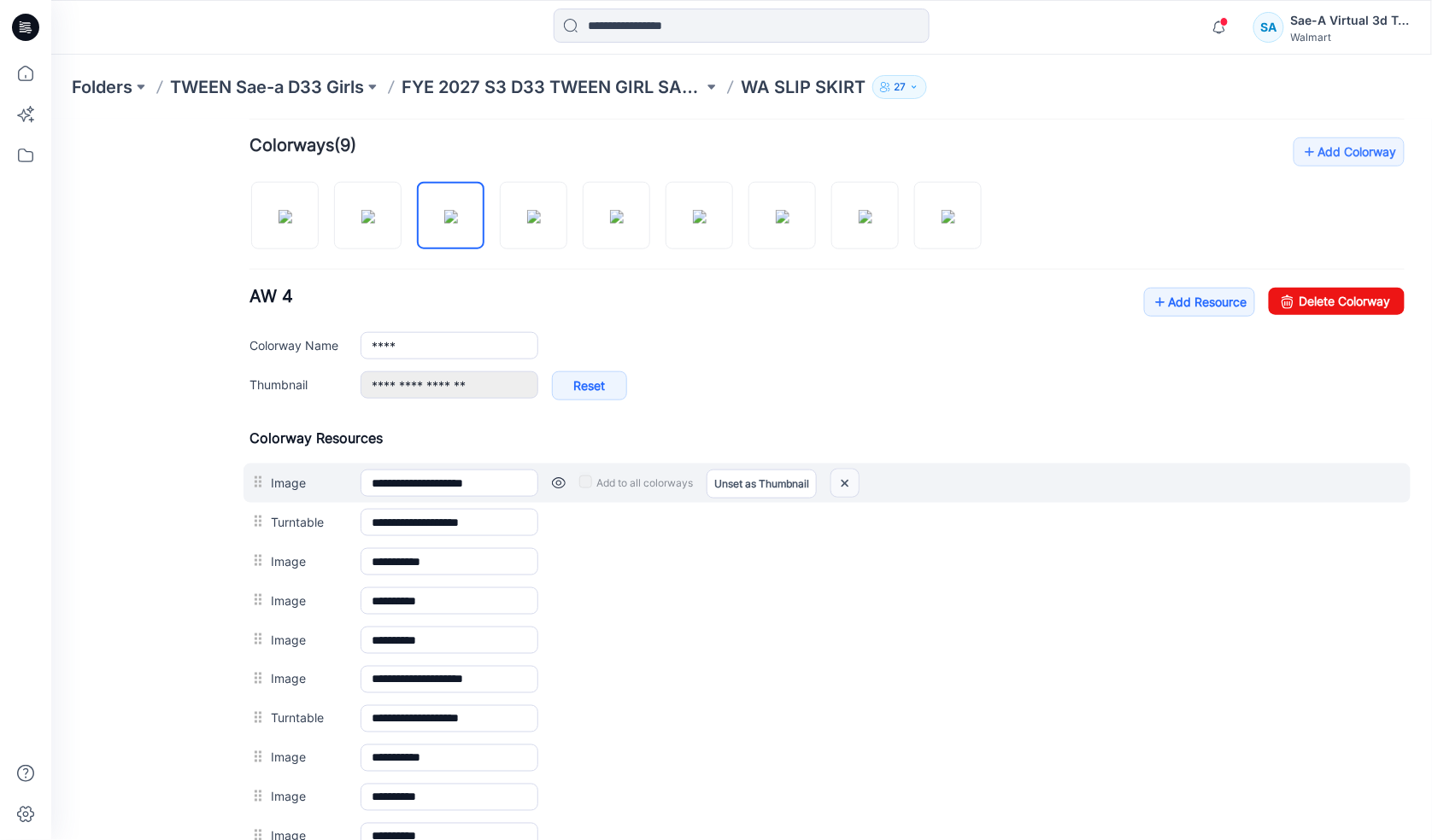
click at [839, 480] on img at bounding box center [844, 482] width 28 height 28
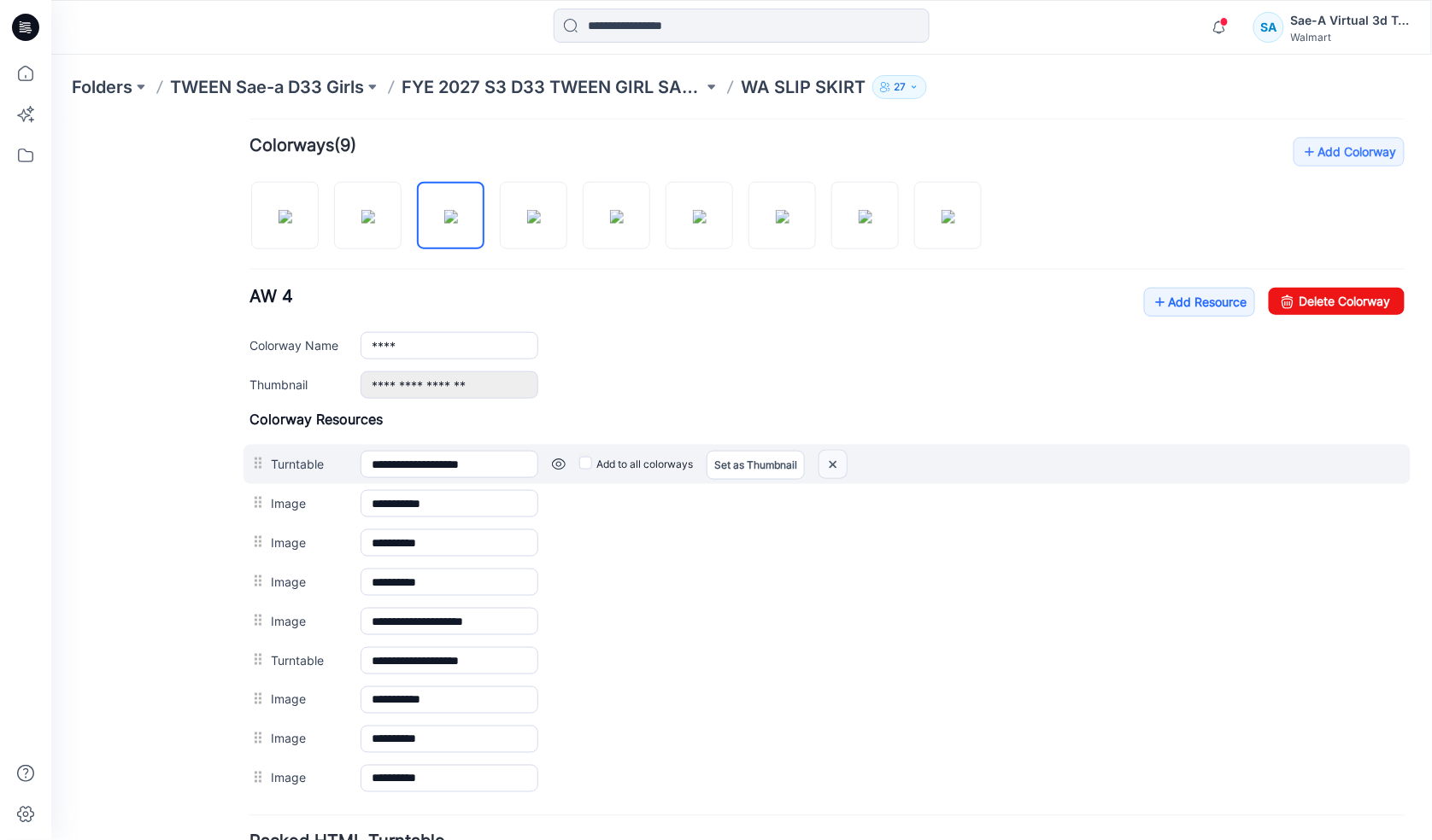
click at [833, 472] on img at bounding box center [832, 464] width 28 height 28
click at [832, 466] on img at bounding box center [832, 464] width 28 height 28
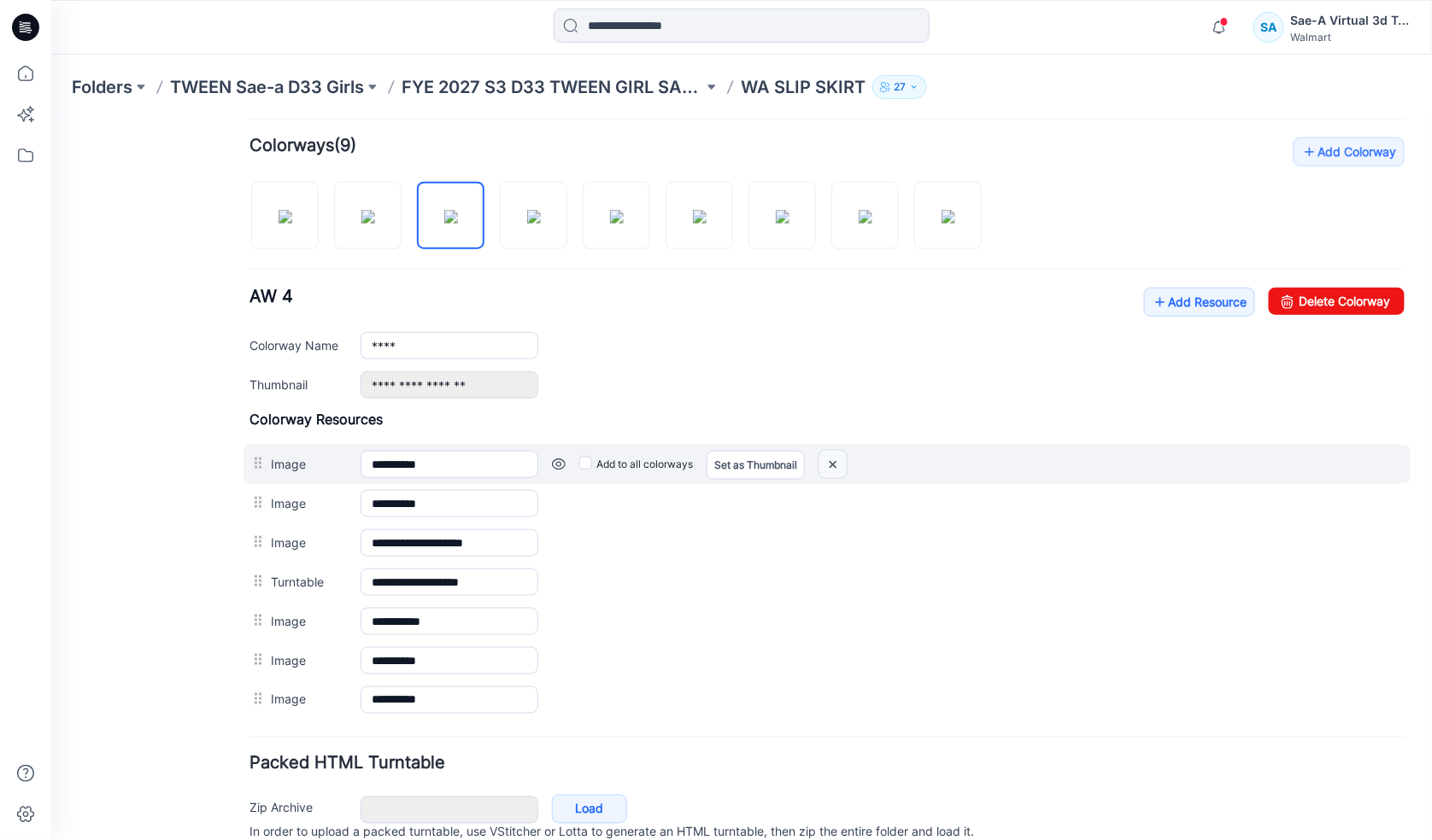
click at [836, 464] on img at bounding box center [832, 464] width 28 height 28
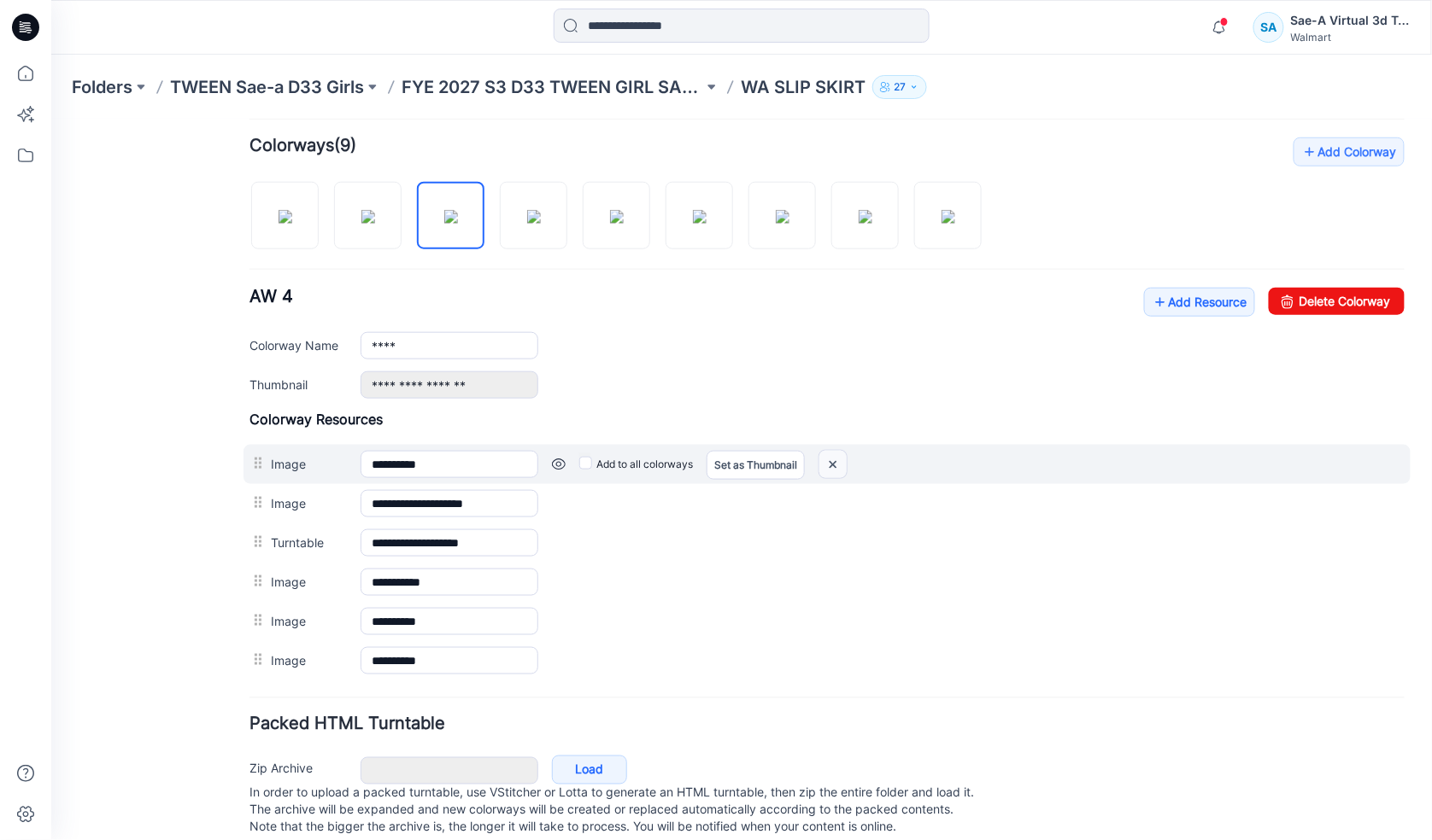
click at [833, 467] on img at bounding box center [832, 464] width 28 height 28
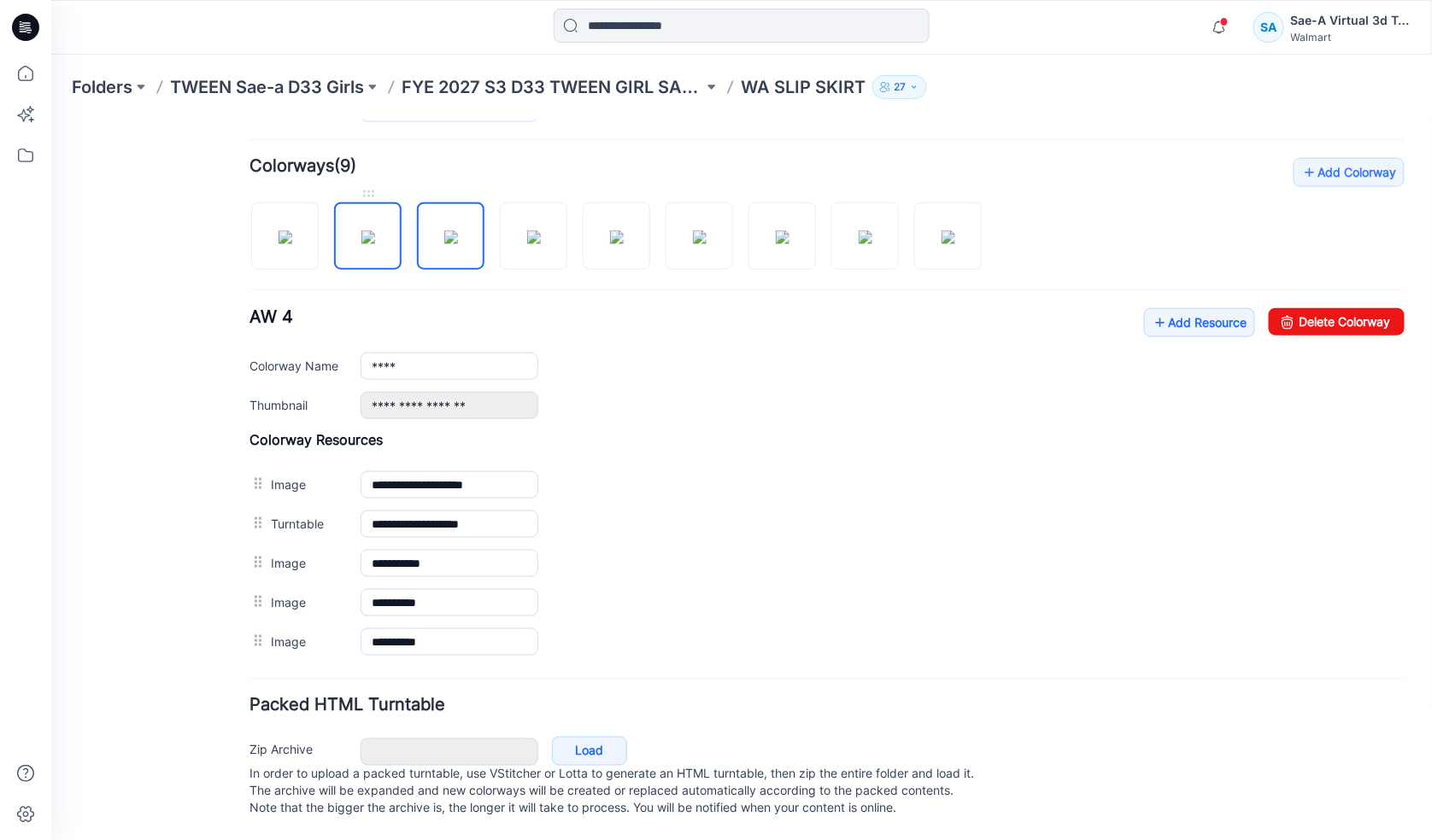
click at [372, 234] on img at bounding box center [368, 237] width 14 height 14
click at [291, 234] on img at bounding box center [285, 237] width 14 height 14
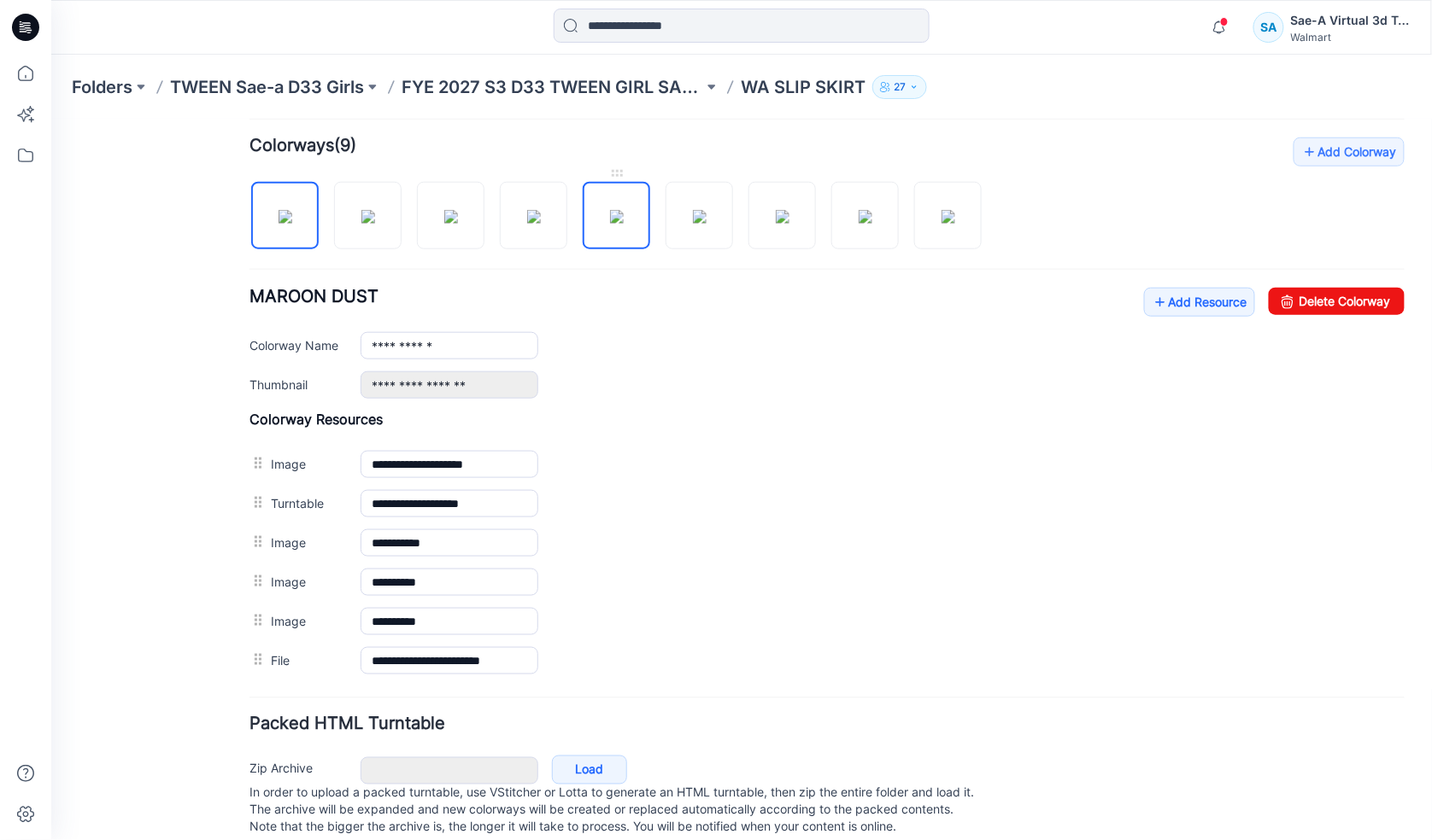
drag, startPoint x: 635, startPoint y: 222, endPoint x: 688, endPoint y: 222, distance: 53.0
click at [623, 222] on img at bounding box center [616, 216] width 14 height 14
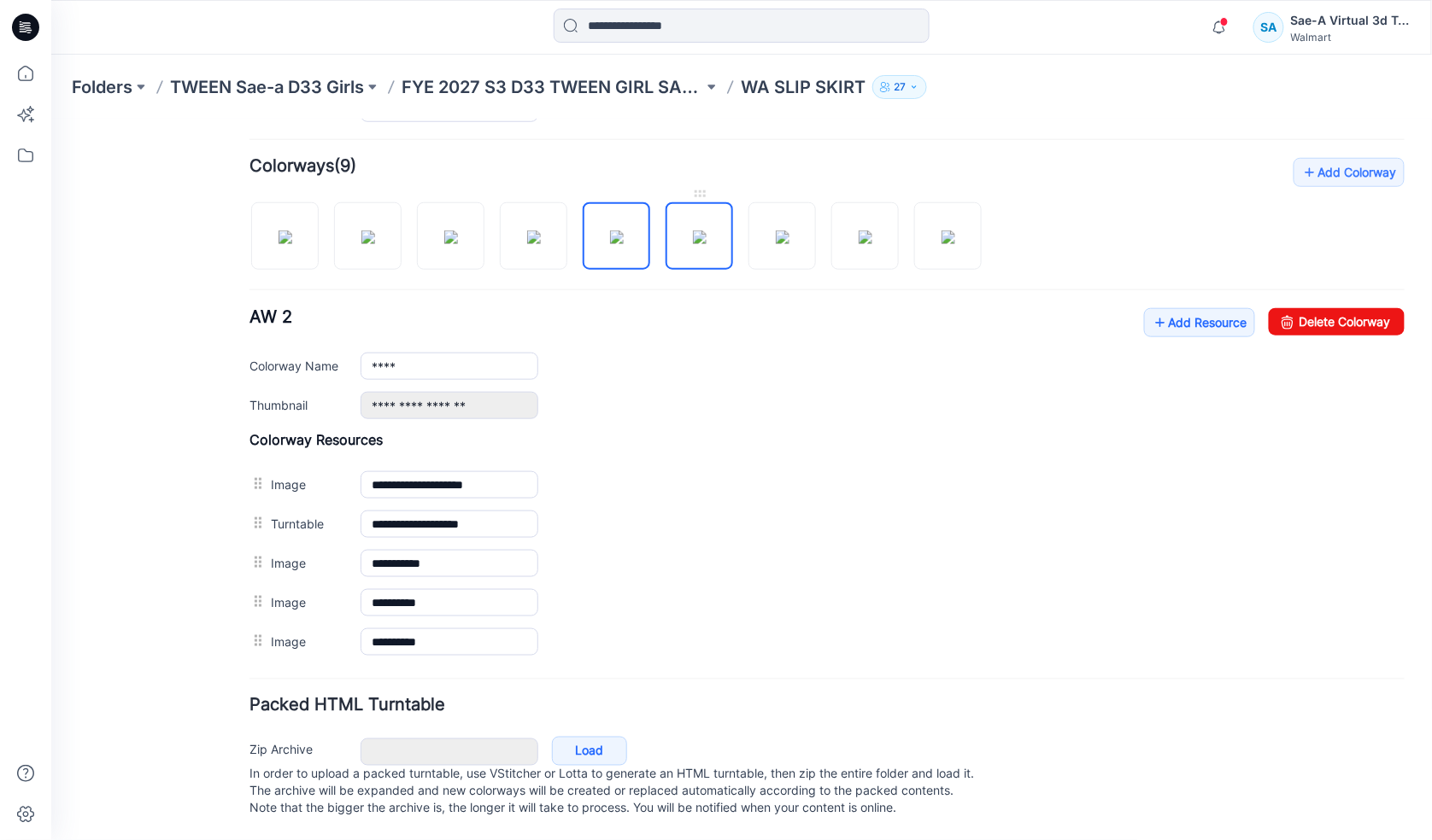
click at [704, 230] on img at bounding box center [699, 237] width 14 height 14
drag, startPoint x: 809, startPoint y: 222, endPoint x: 818, endPoint y: 223, distance: 9.1
click at [788, 230] on img at bounding box center [781, 237] width 14 height 14
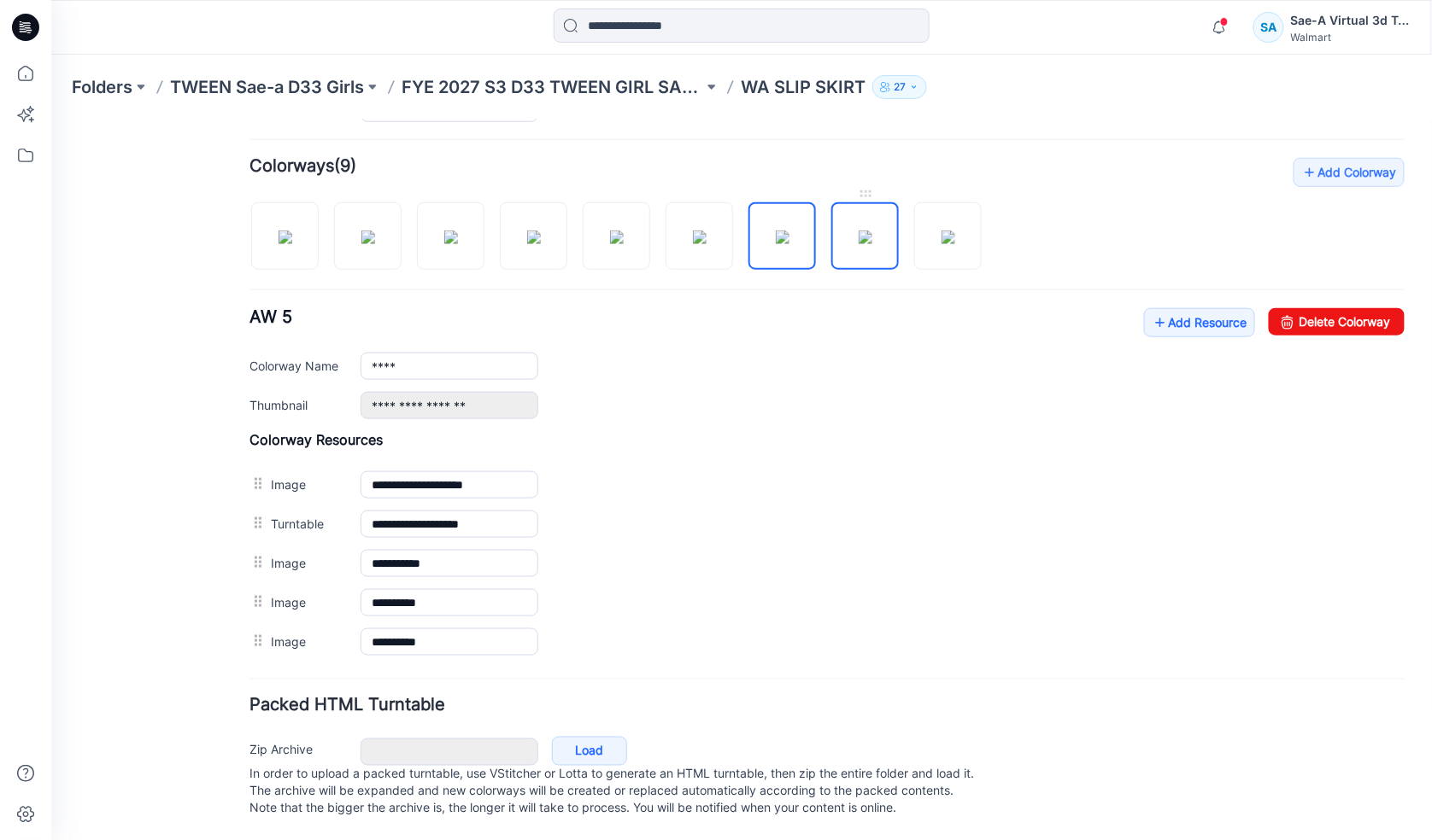
click at [872, 230] on img at bounding box center [865, 237] width 14 height 14
click at [374, 230] on img at bounding box center [368, 237] width 14 height 14
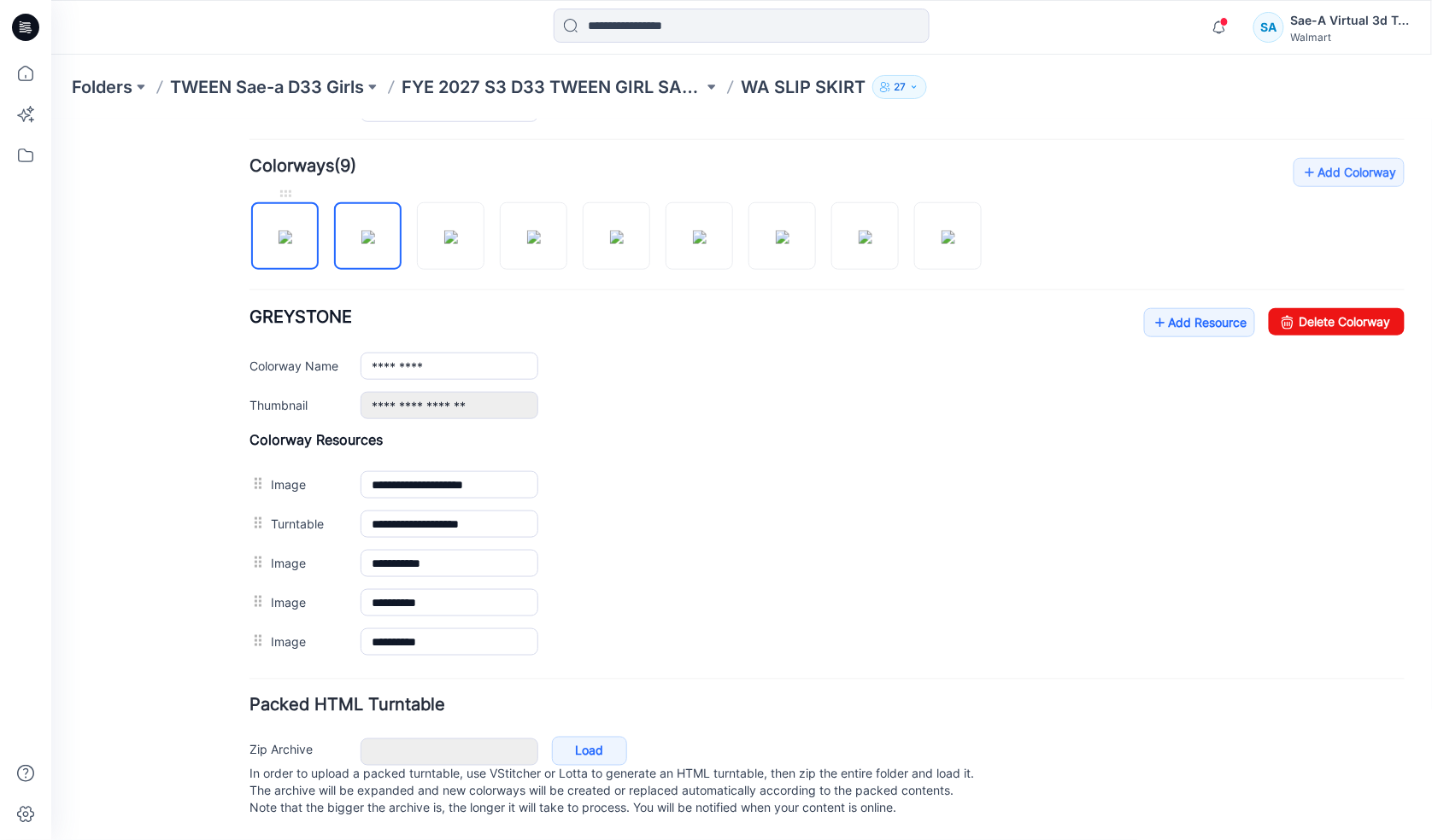
click at [291, 235] on img at bounding box center [285, 237] width 14 height 14
type input "**********"
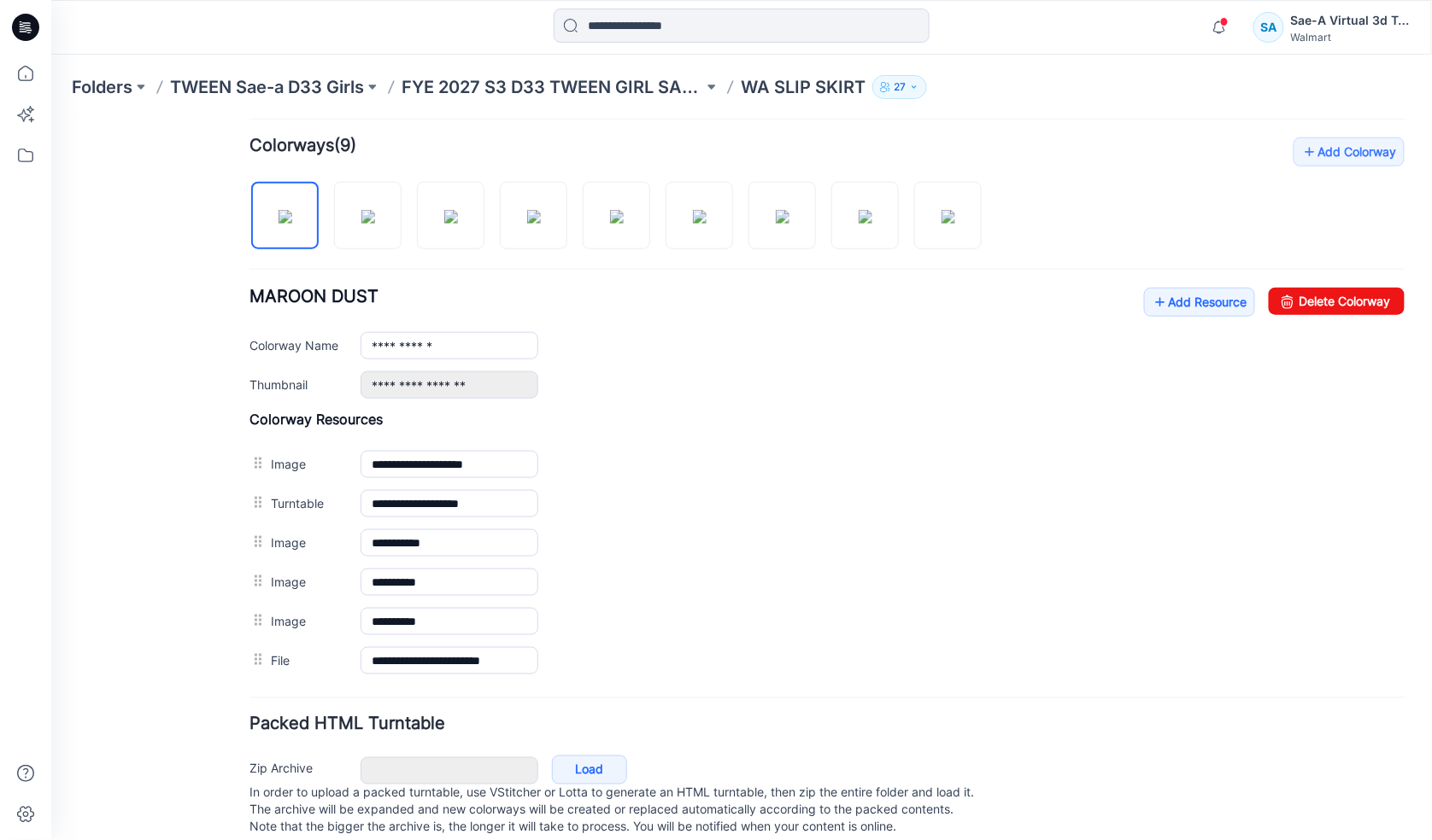
scroll to position [0, 0]
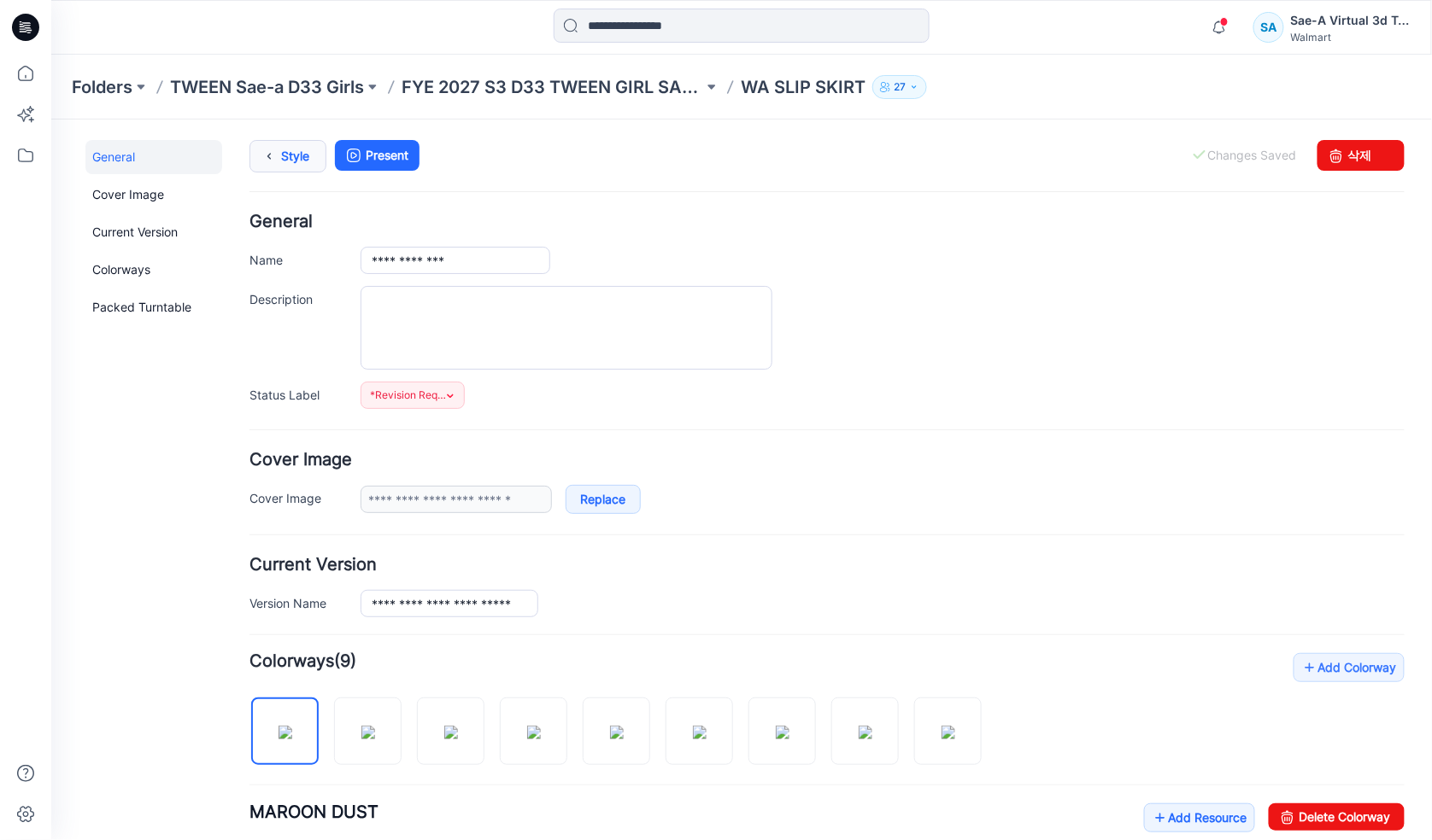
click at [291, 161] on link "Style" at bounding box center [287, 155] width 77 height 32
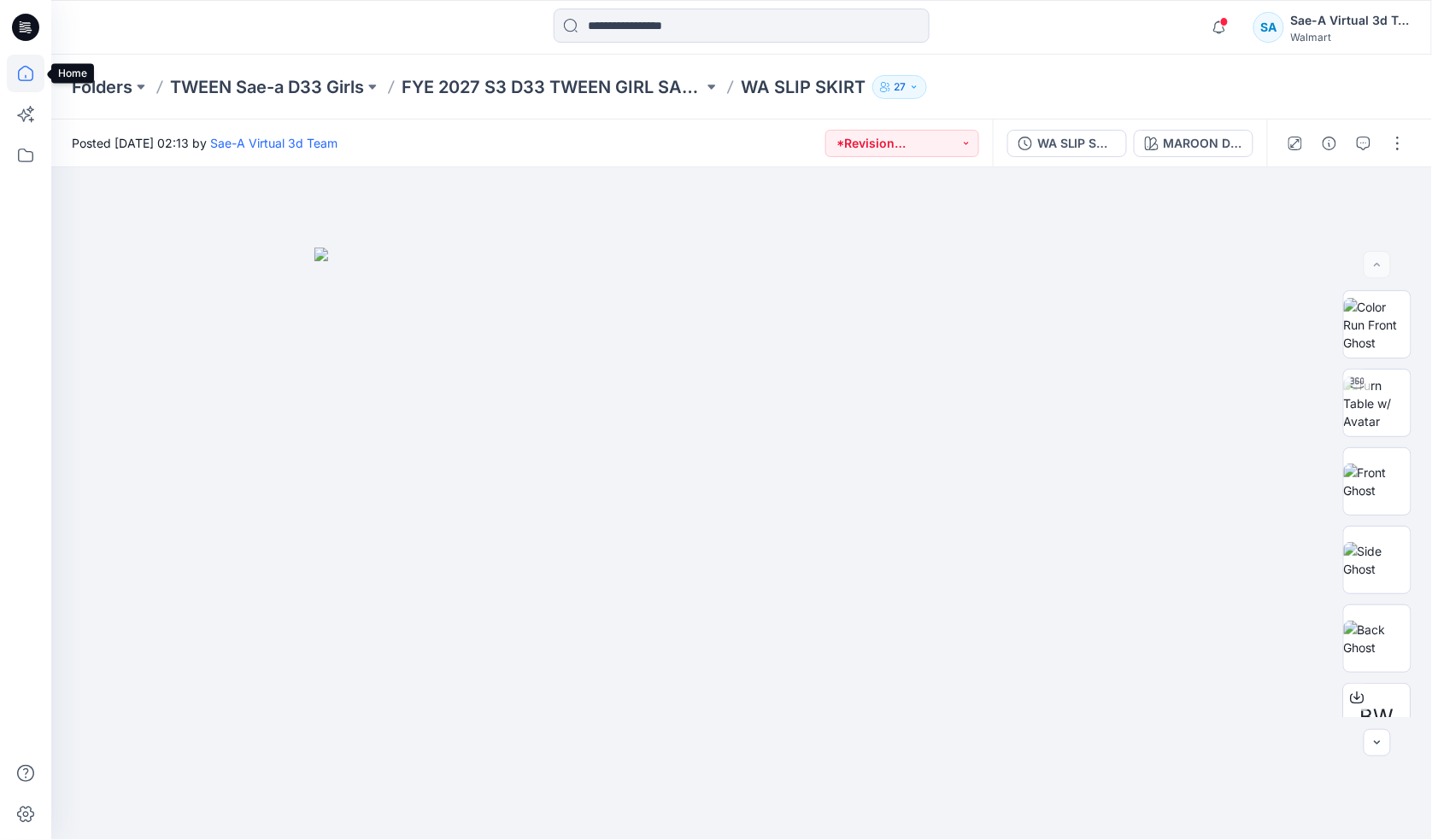
click at [29, 78] on icon at bounding box center [26, 74] width 37 height 37
